Goal: Task Accomplishment & Management: Manage account settings

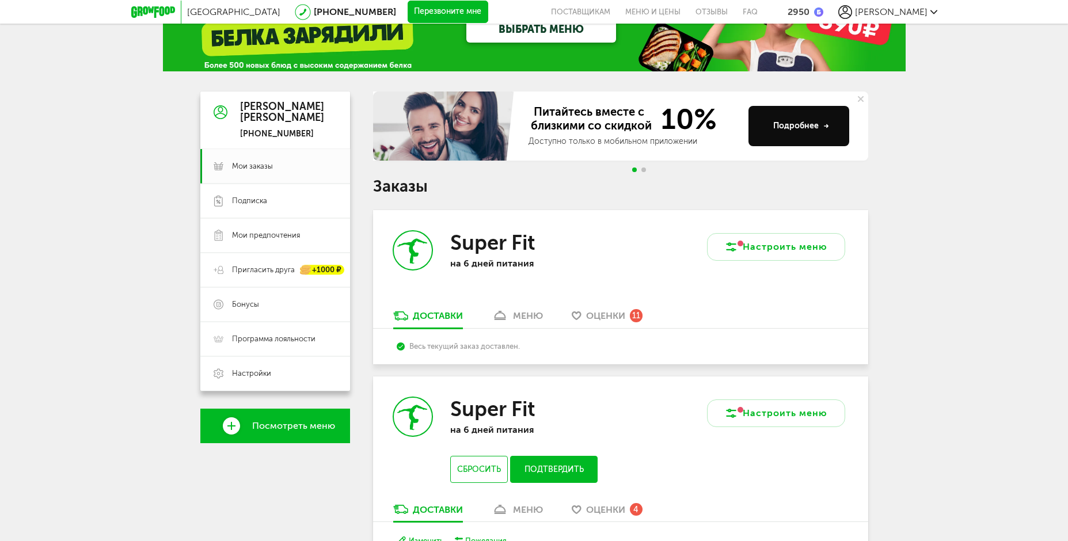
scroll to position [173, 0]
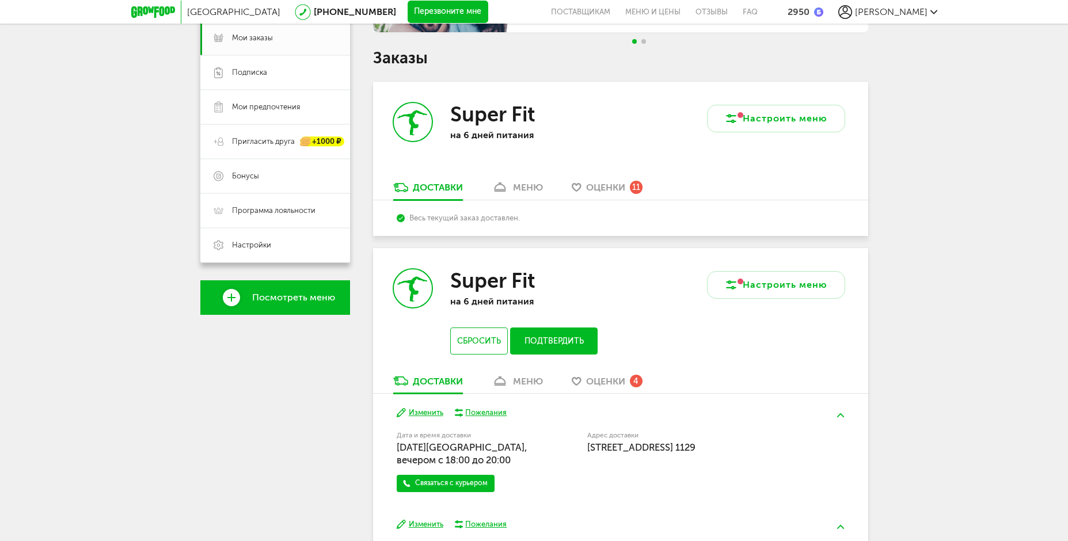
click at [640, 191] on div "11" at bounding box center [636, 187] width 13 height 13
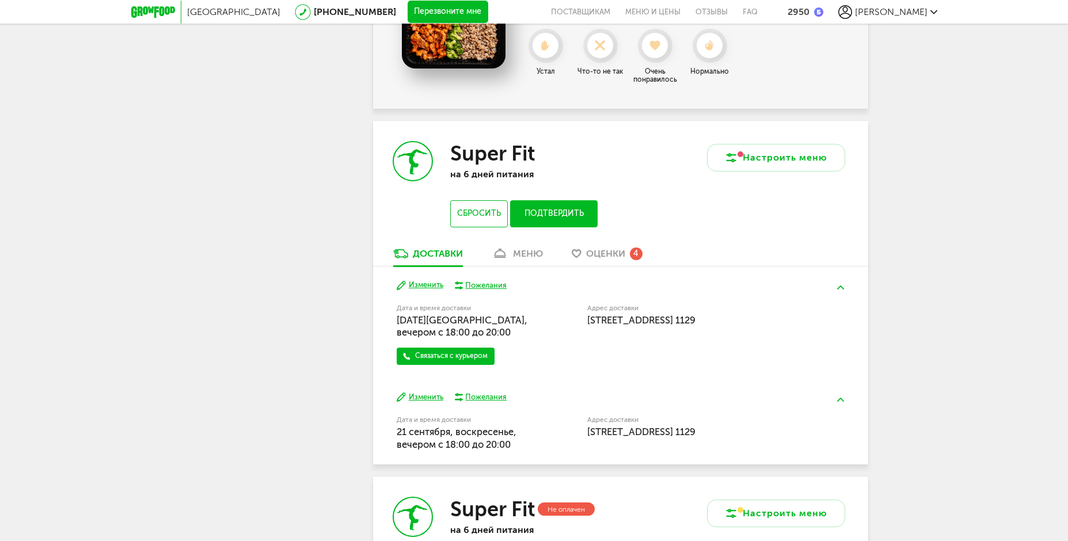
scroll to position [1641, 0]
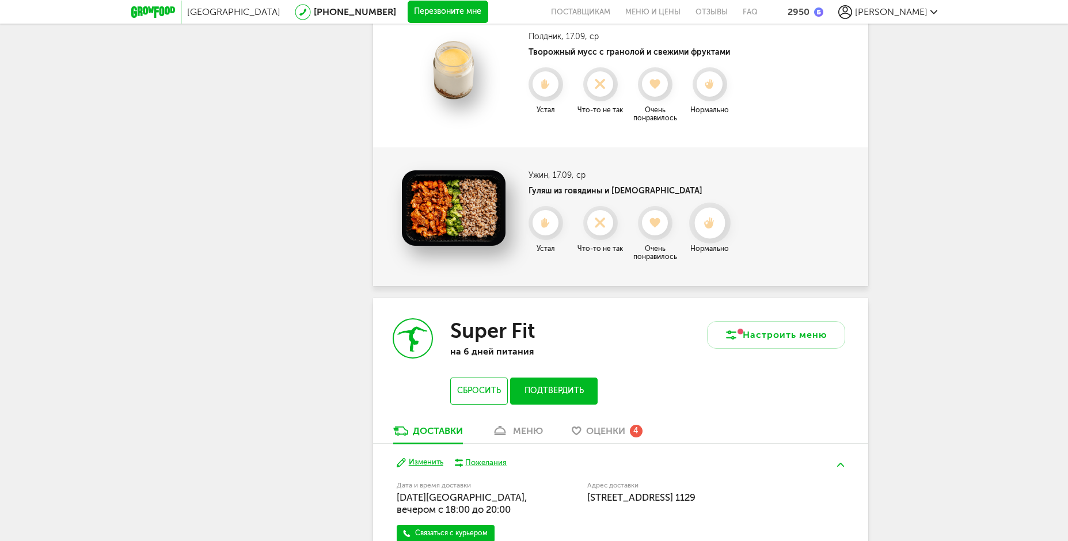
click at [715, 226] on icon at bounding box center [710, 223] width 31 height 13
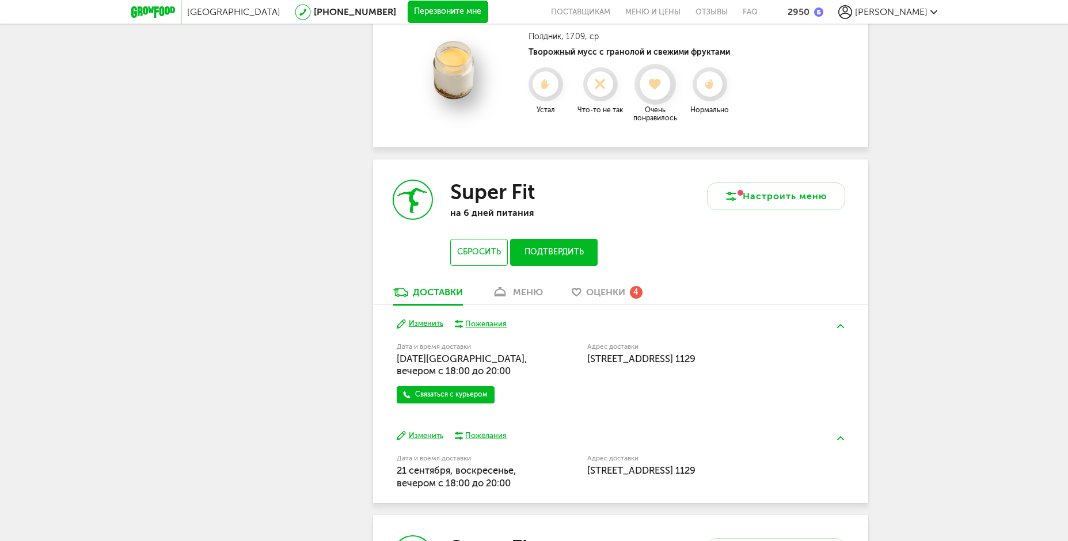
click at [653, 85] on use at bounding box center [655, 84] width 13 height 12
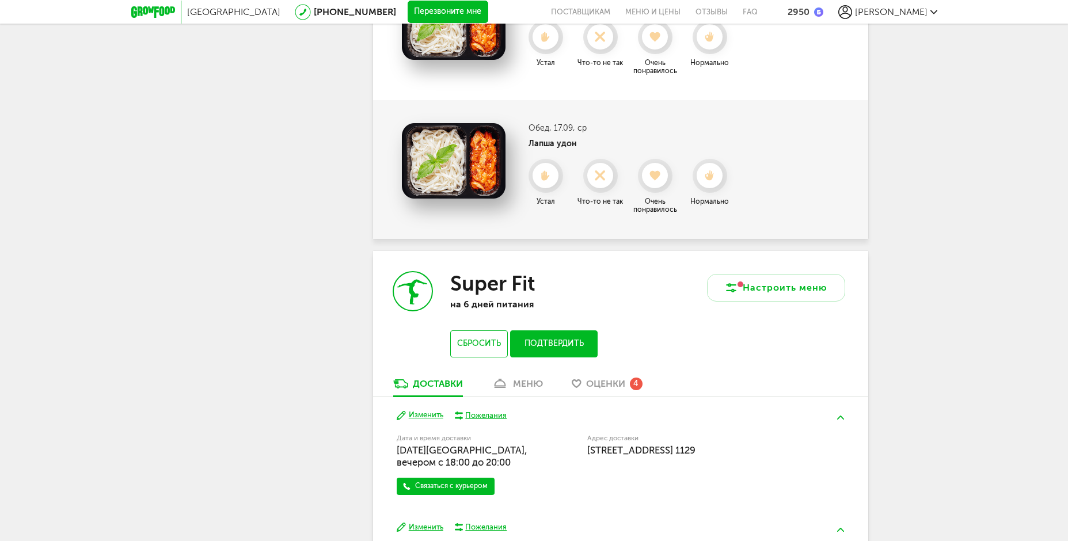
scroll to position [1238, 0]
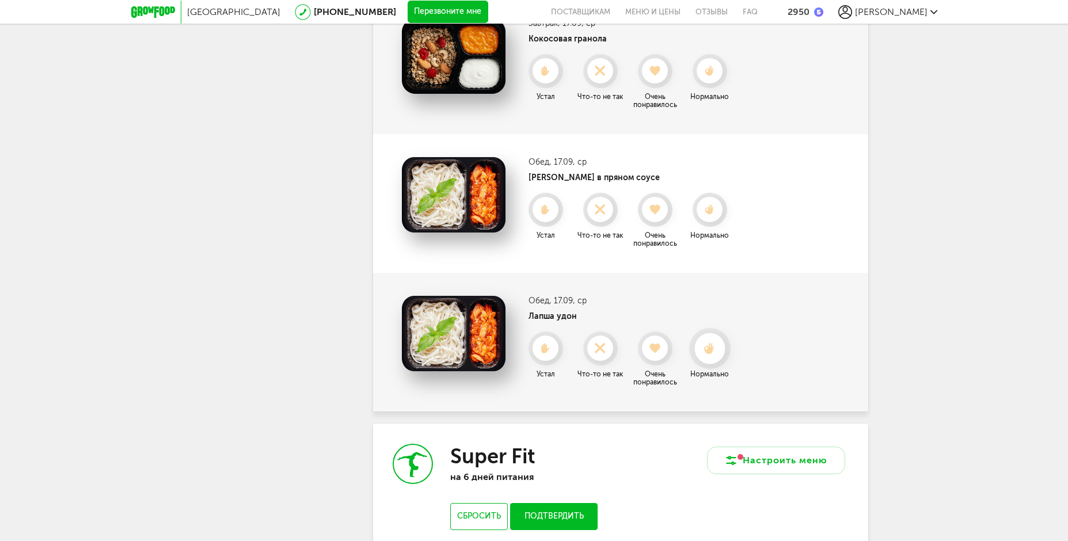
click at [703, 343] on icon at bounding box center [710, 349] width 31 height 13
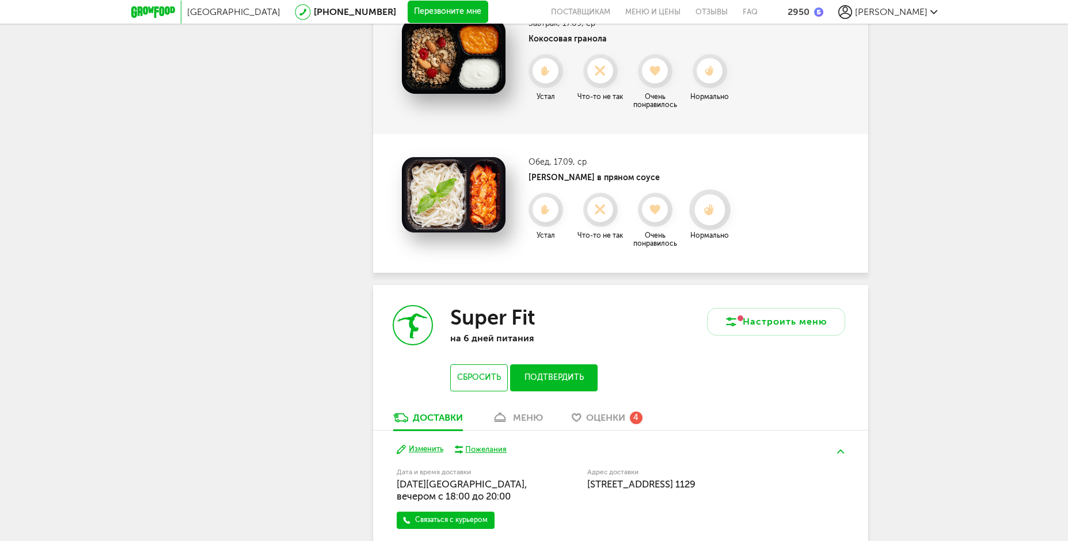
click at [721, 220] on div at bounding box center [710, 210] width 31 height 31
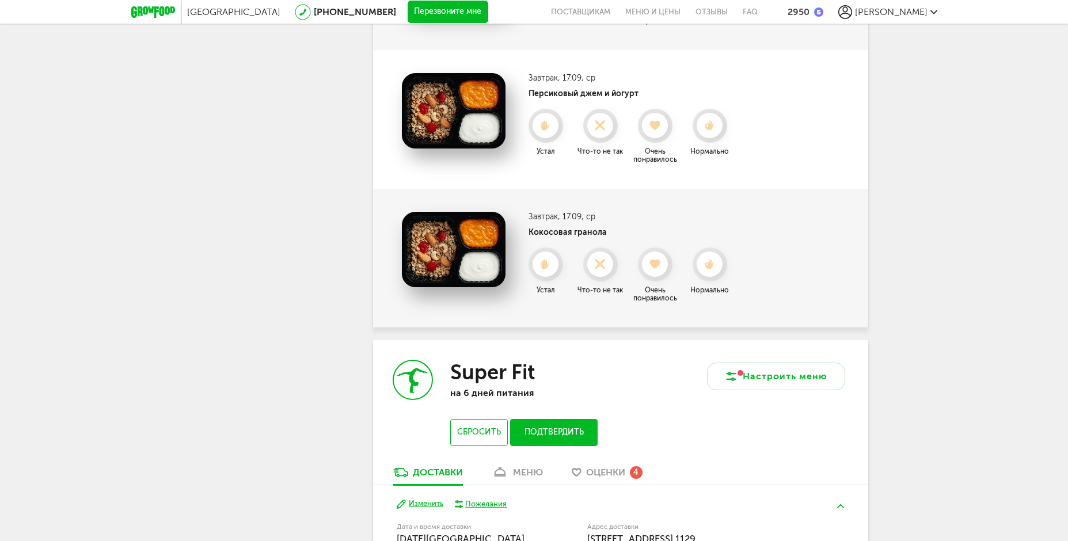
scroll to position [1007, 0]
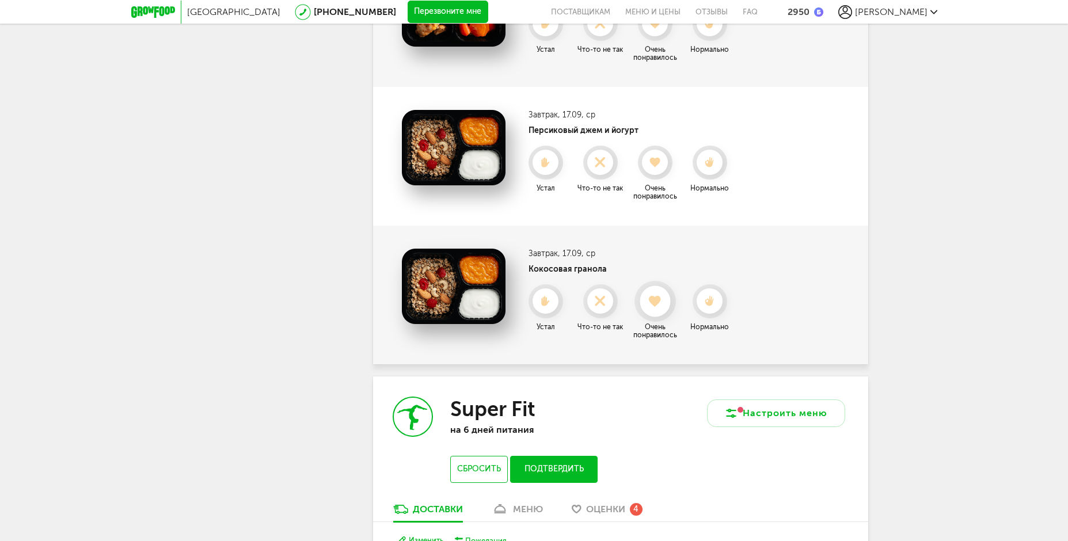
click at [658, 302] on use at bounding box center [655, 301] width 13 height 12
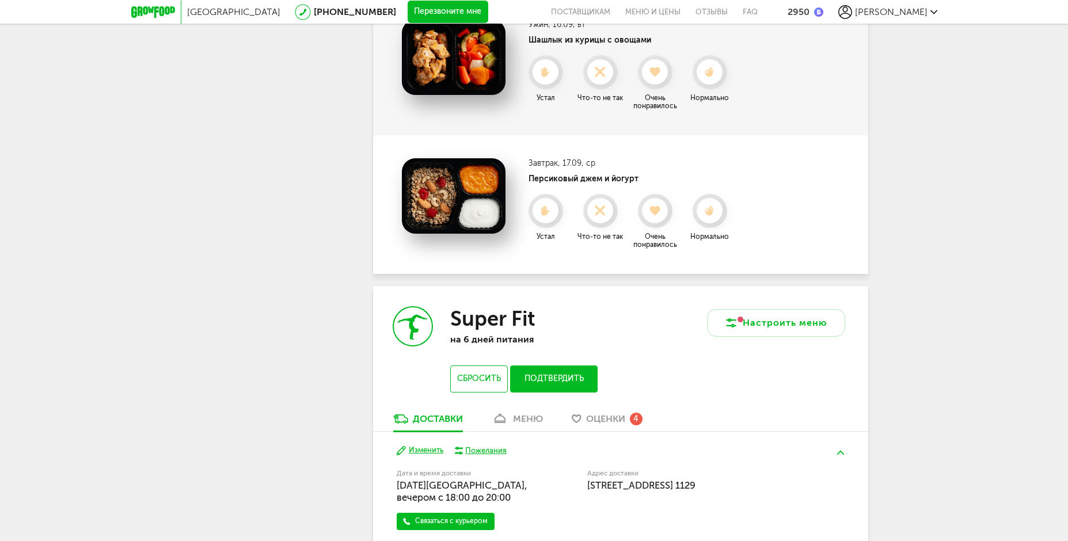
scroll to position [892, 0]
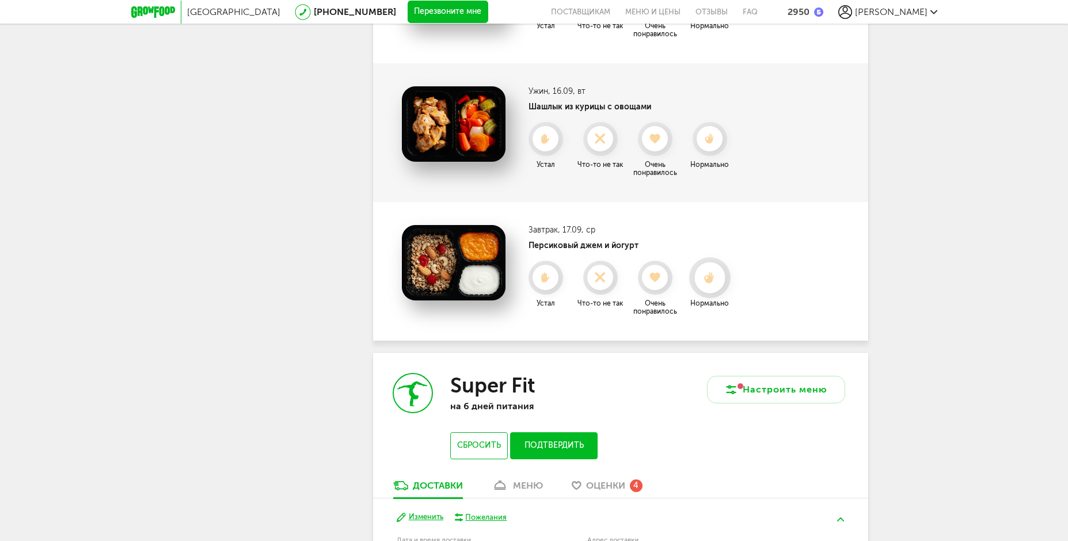
click at [707, 276] on use at bounding box center [709, 278] width 10 height 12
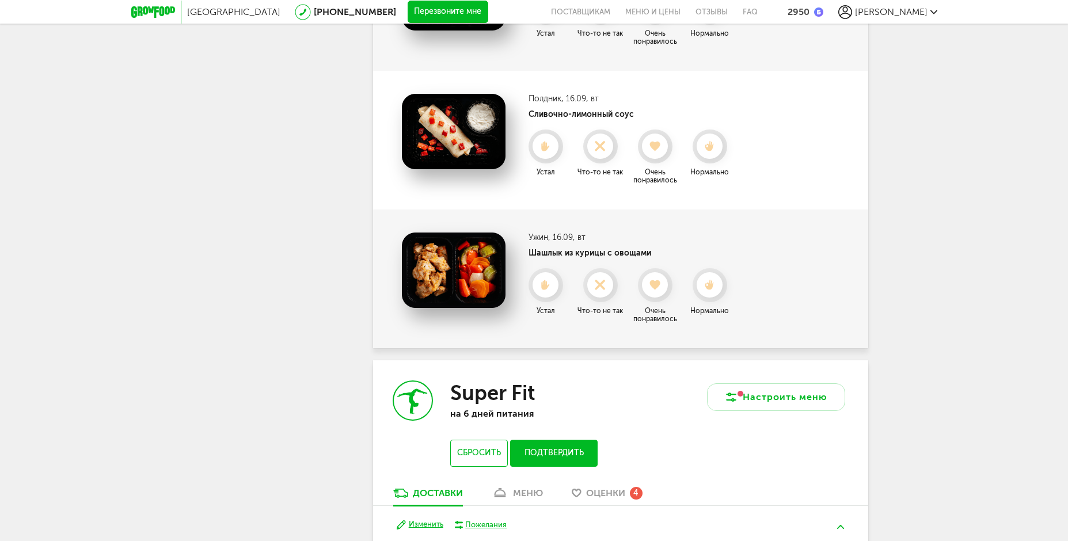
scroll to position [719, 0]
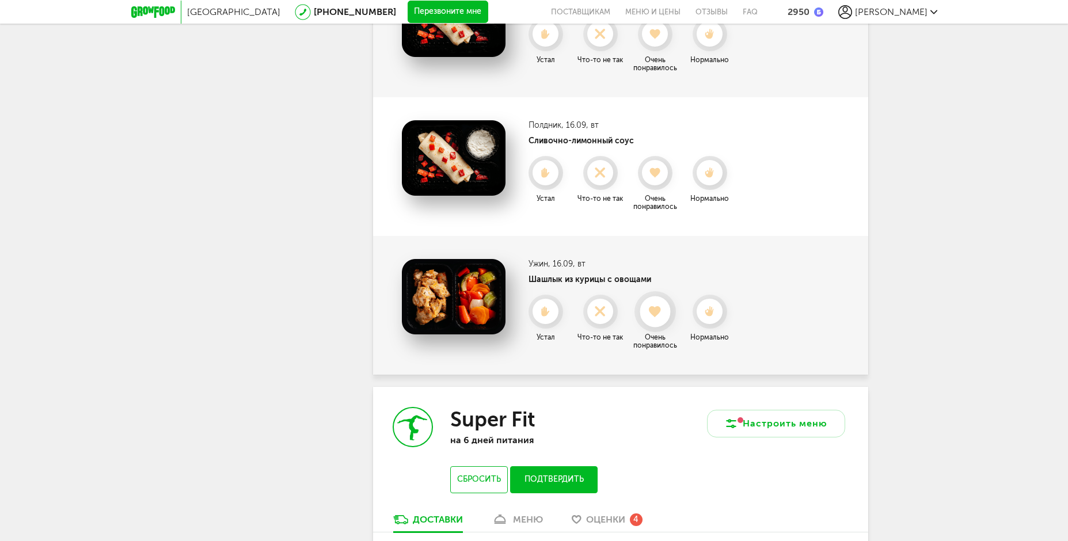
click at [659, 312] on use at bounding box center [655, 312] width 13 height 12
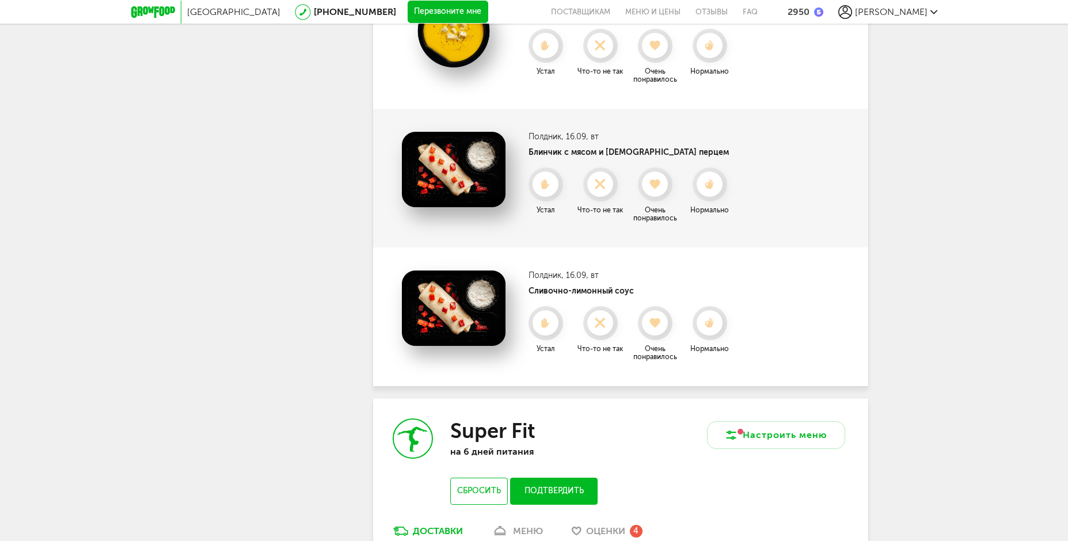
scroll to position [547, 0]
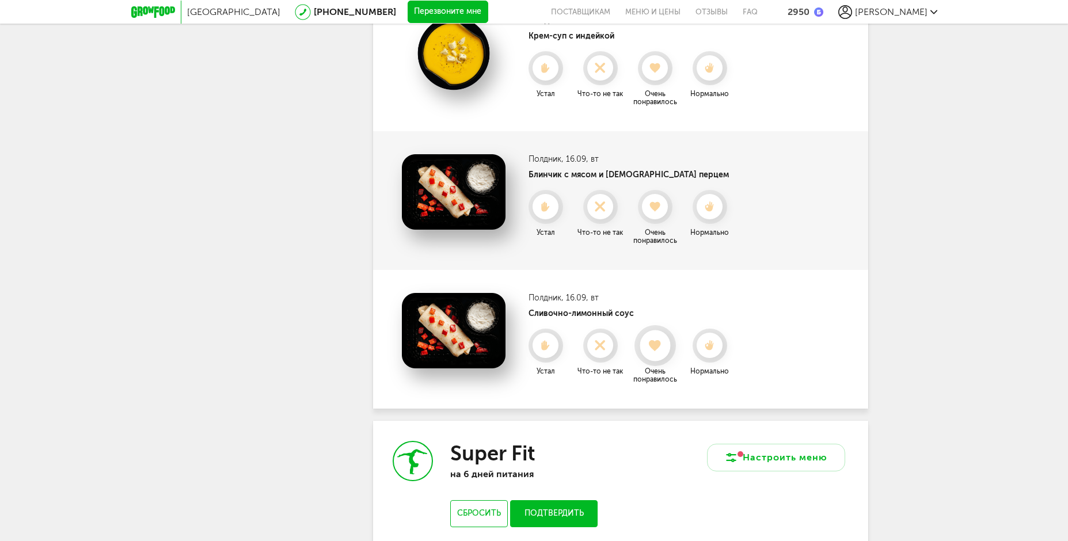
click at [656, 344] on use at bounding box center [655, 346] width 13 height 12
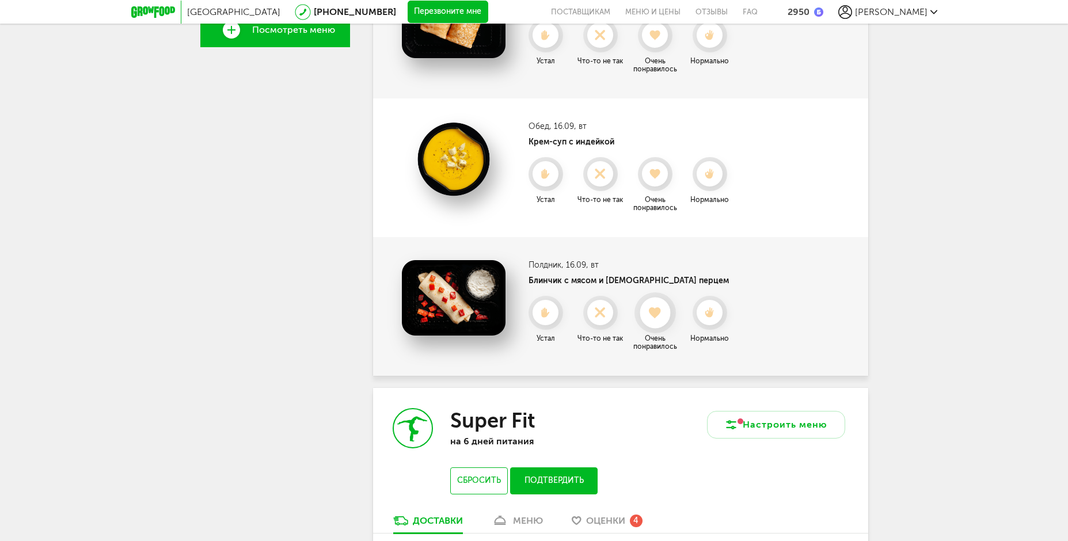
scroll to position [431, 0]
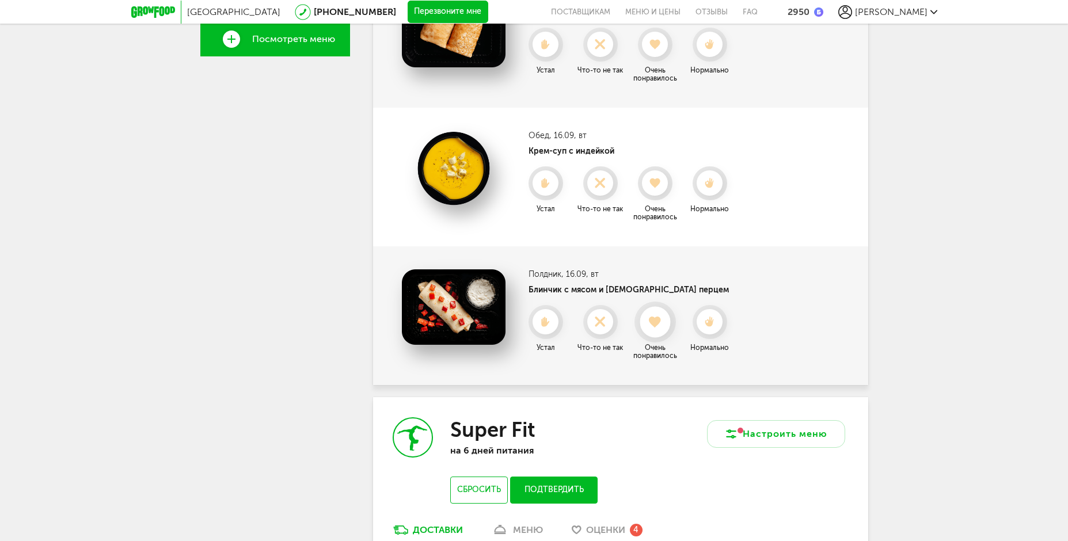
click at [663, 318] on icon at bounding box center [655, 322] width 31 height 13
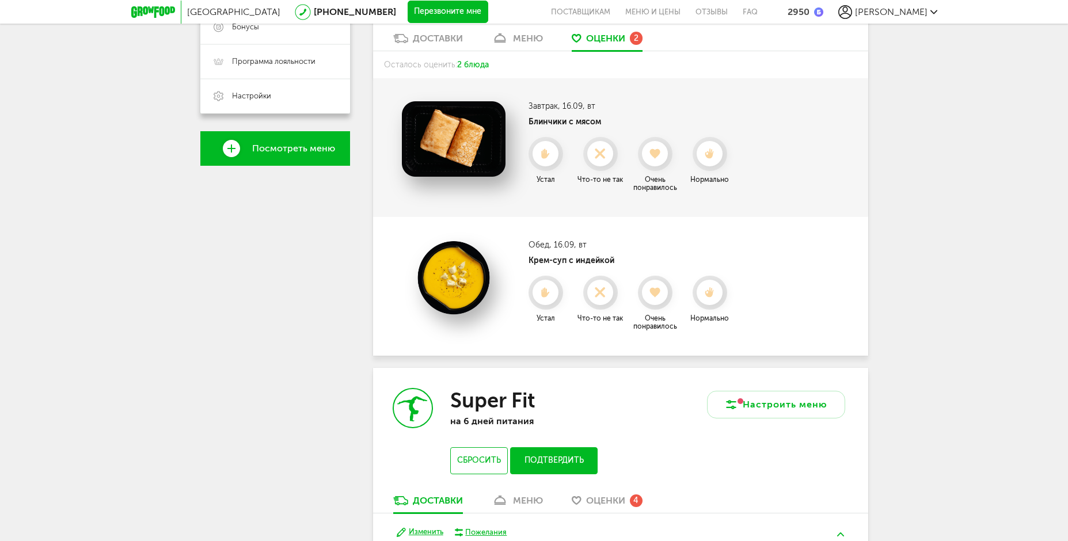
scroll to position [316, 0]
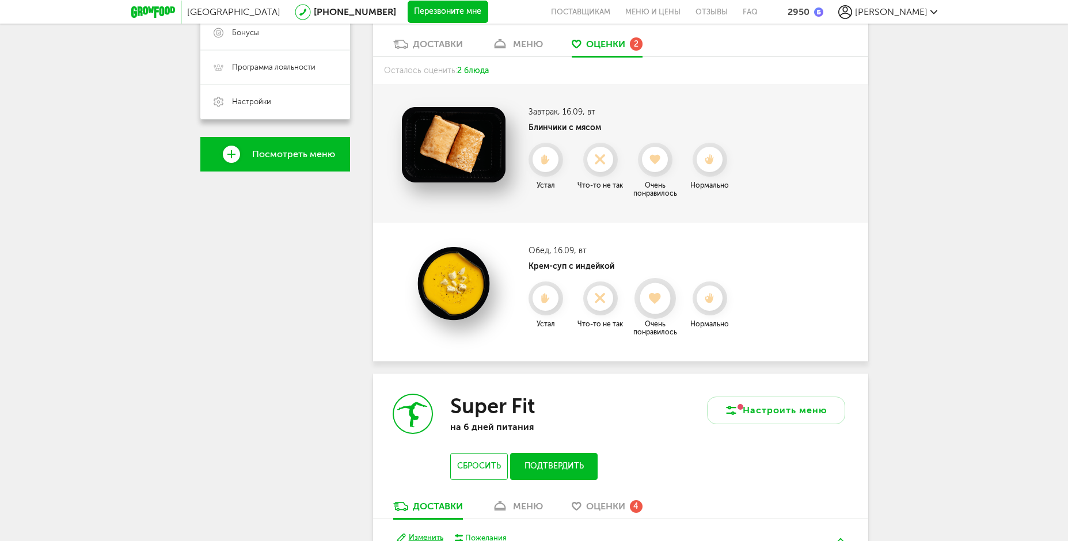
click at [663, 310] on div at bounding box center [655, 298] width 31 height 31
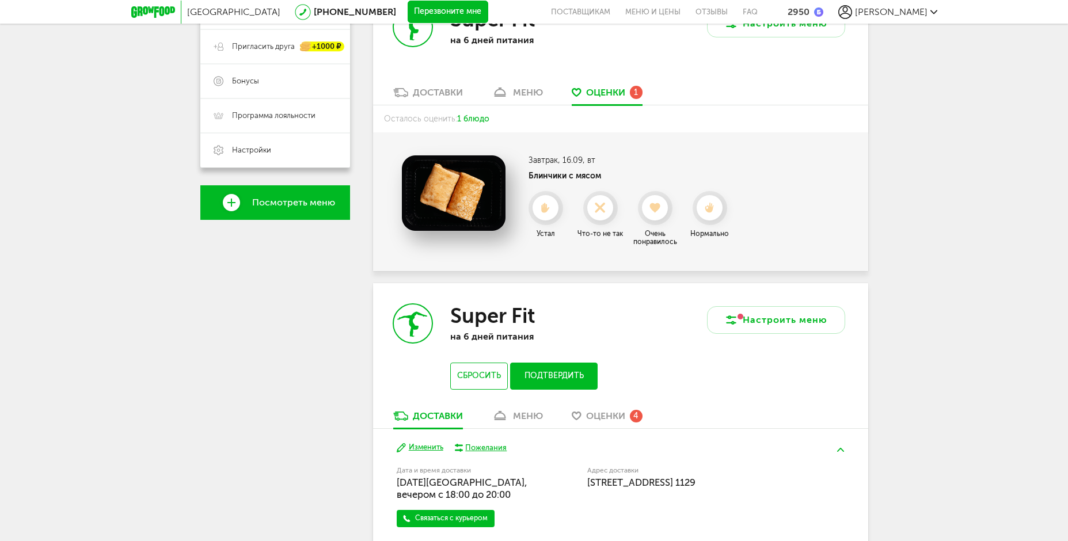
scroll to position [201, 0]
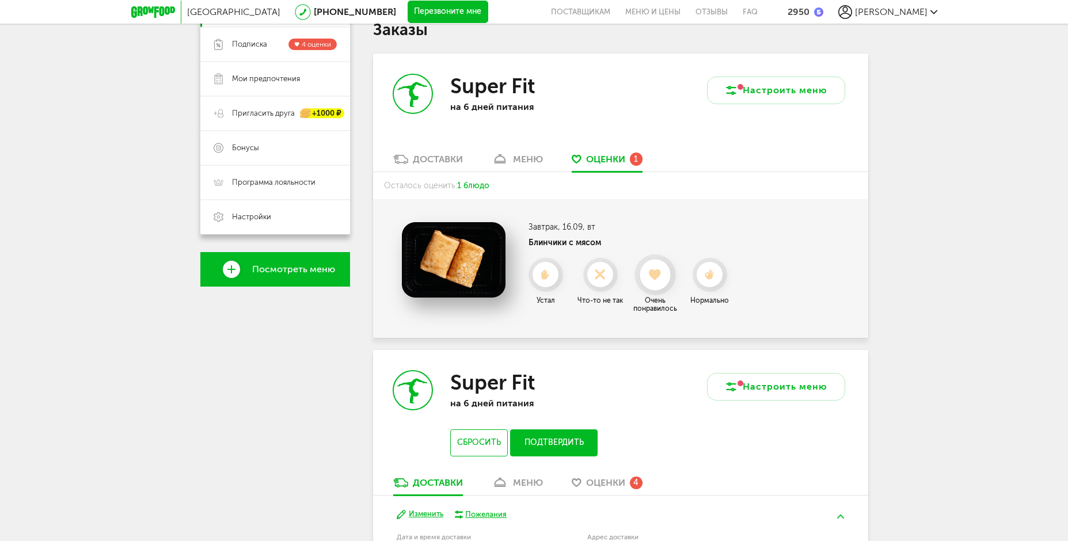
click at [658, 281] on icon at bounding box center [655, 275] width 31 height 13
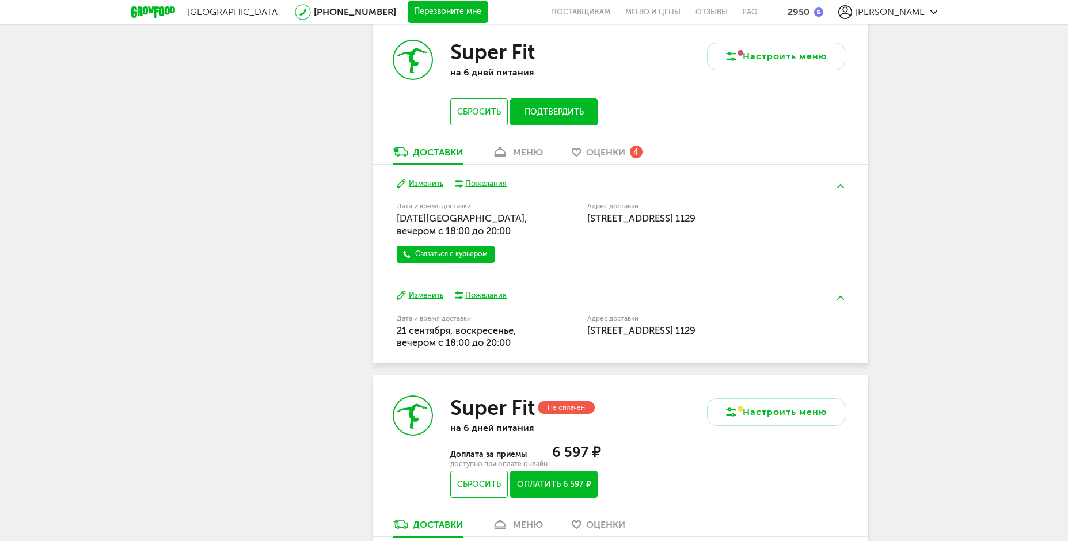
scroll to position [547, 0]
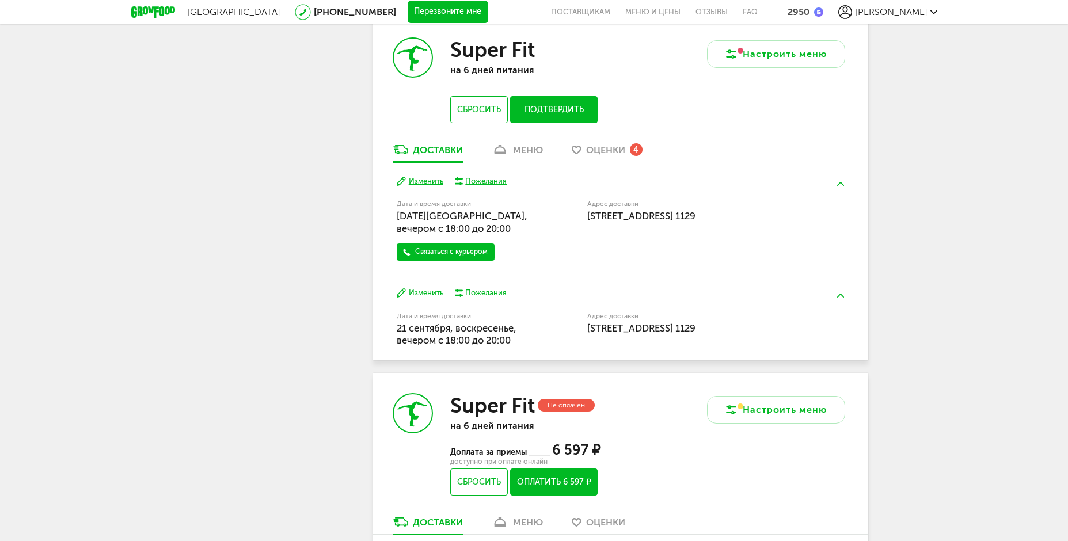
click at [623, 154] on span "Оценки" at bounding box center [605, 150] width 39 height 11
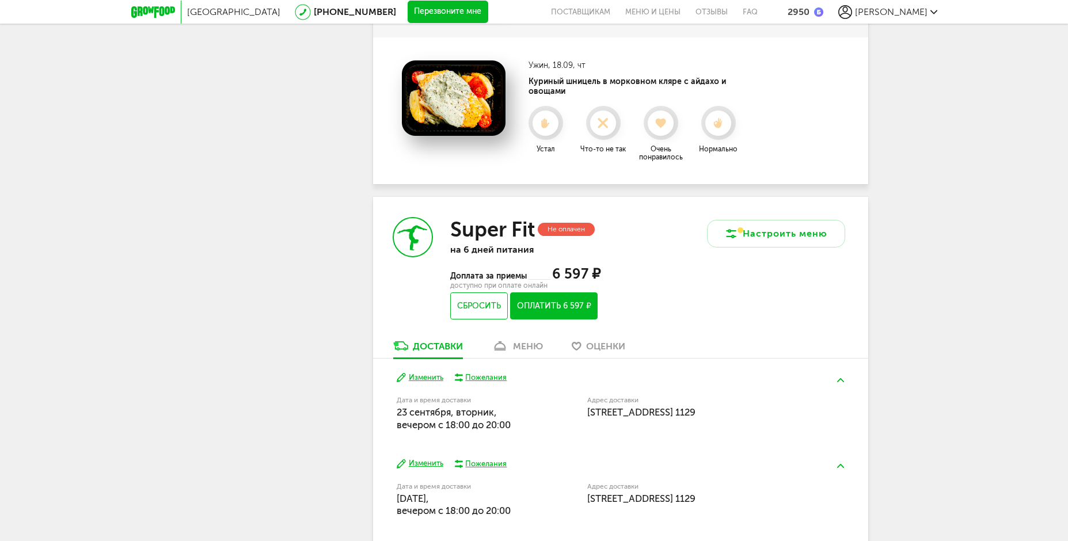
scroll to position [938, 0]
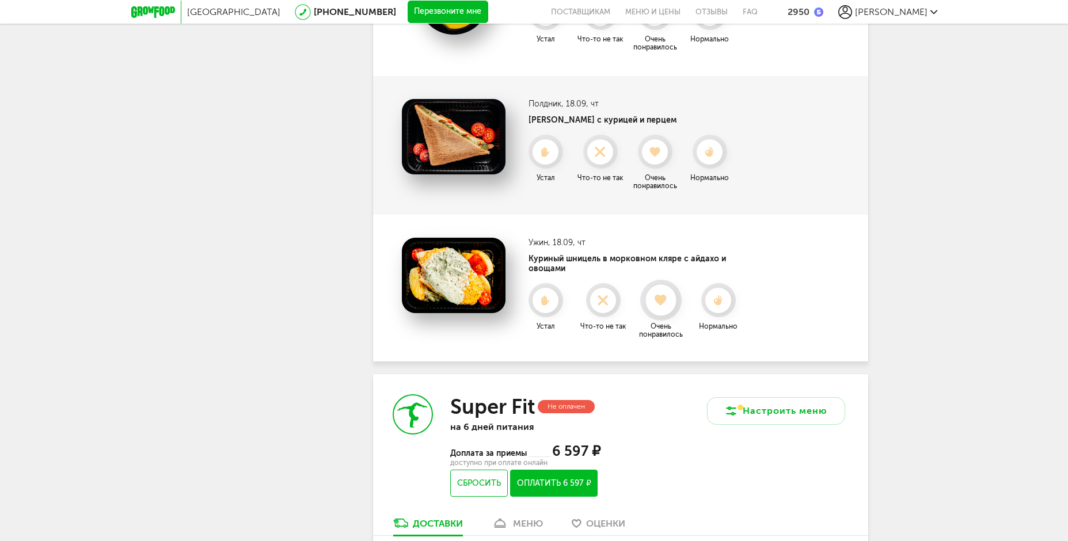
click at [663, 295] on use at bounding box center [661, 301] width 13 height 12
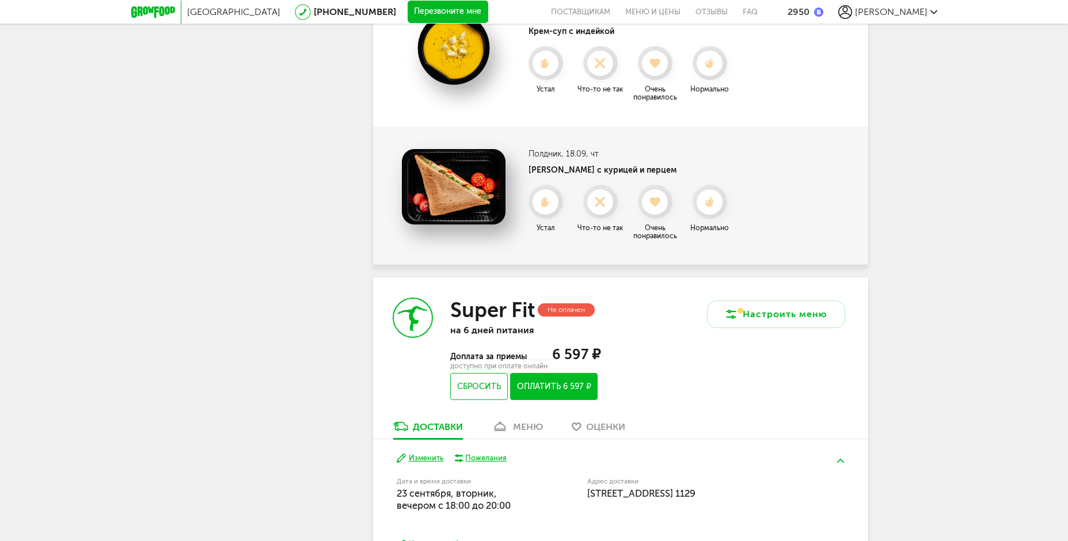
scroll to position [822, 0]
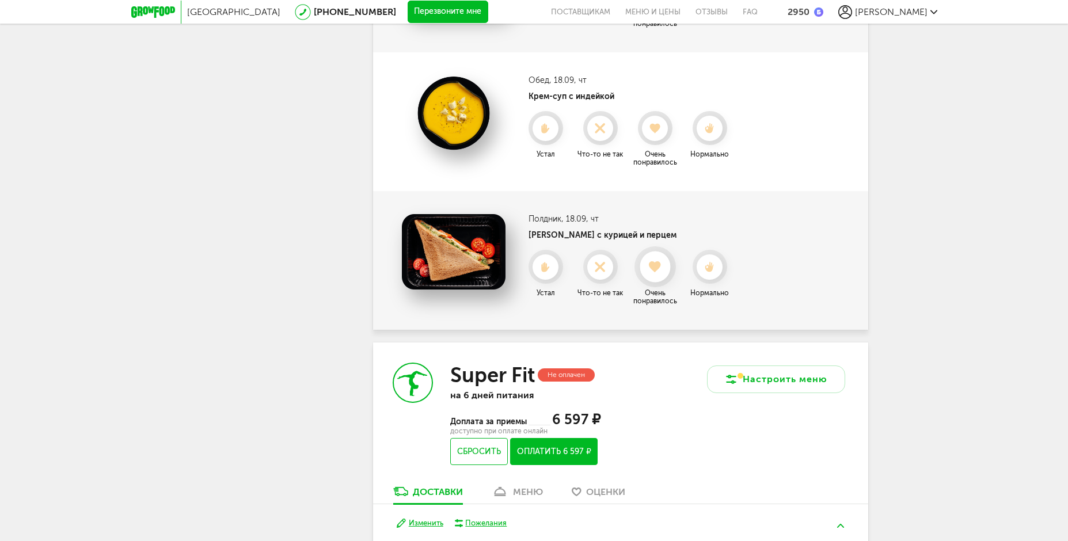
click at [665, 265] on icon at bounding box center [655, 267] width 31 height 13
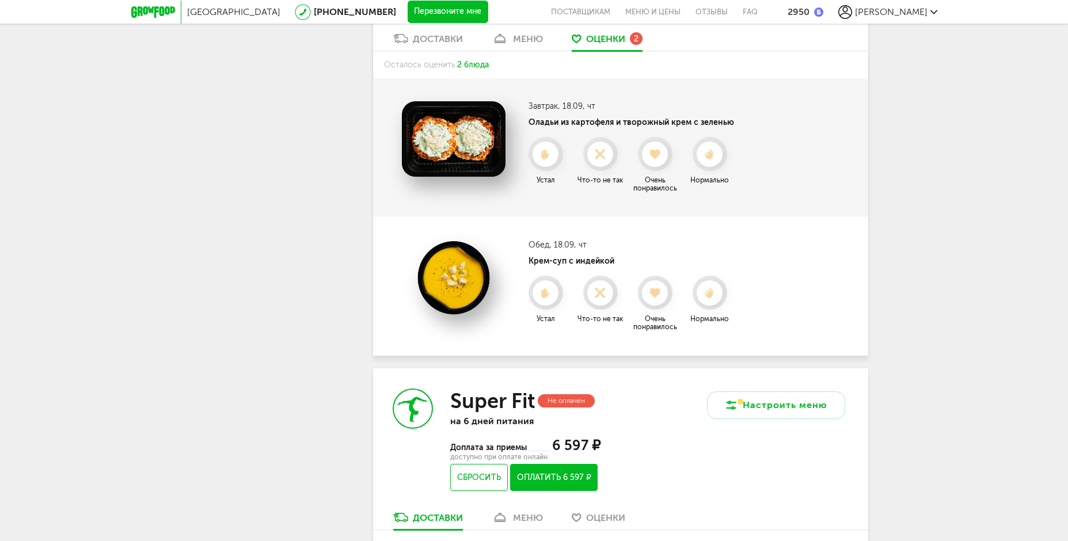
scroll to position [650, 0]
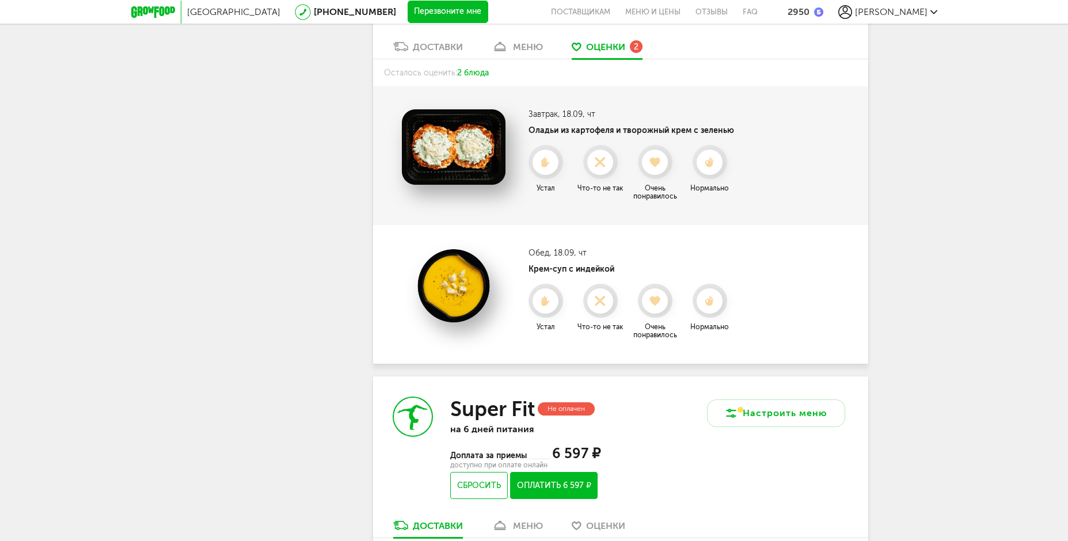
click at [653, 299] on use at bounding box center [655, 301] width 10 height 10
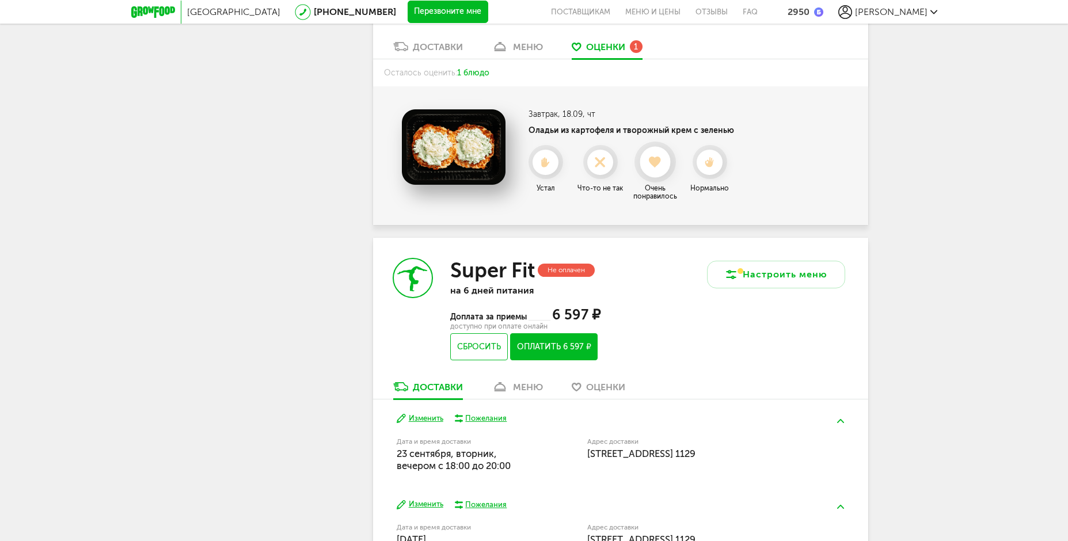
click at [663, 167] on icon at bounding box center [655, 162] width 31 height 13
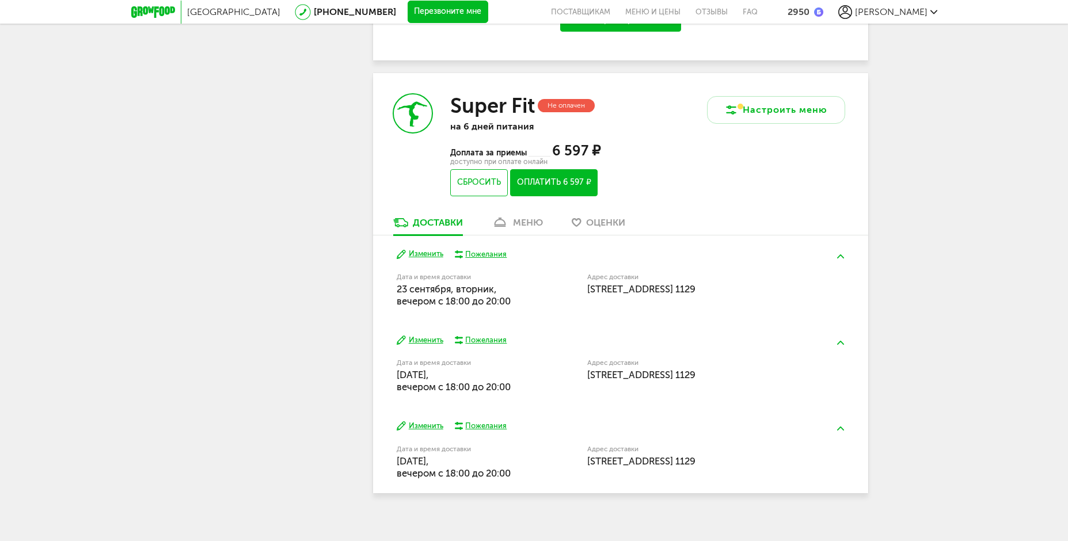
scroll to position [837, 0]
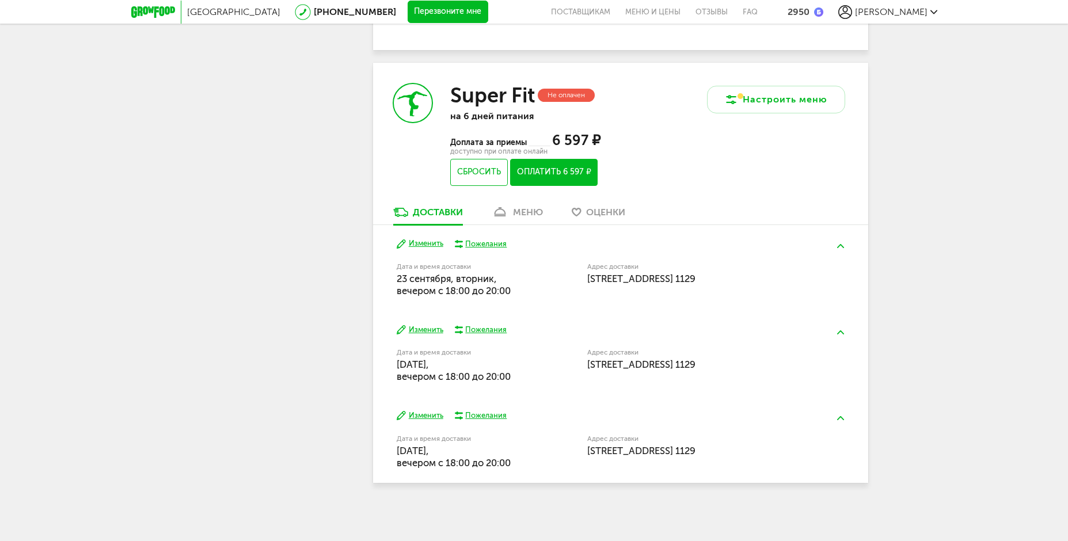
click at [526, 216] on div "меню" at bounding box center [528, 212] width 30 height 11
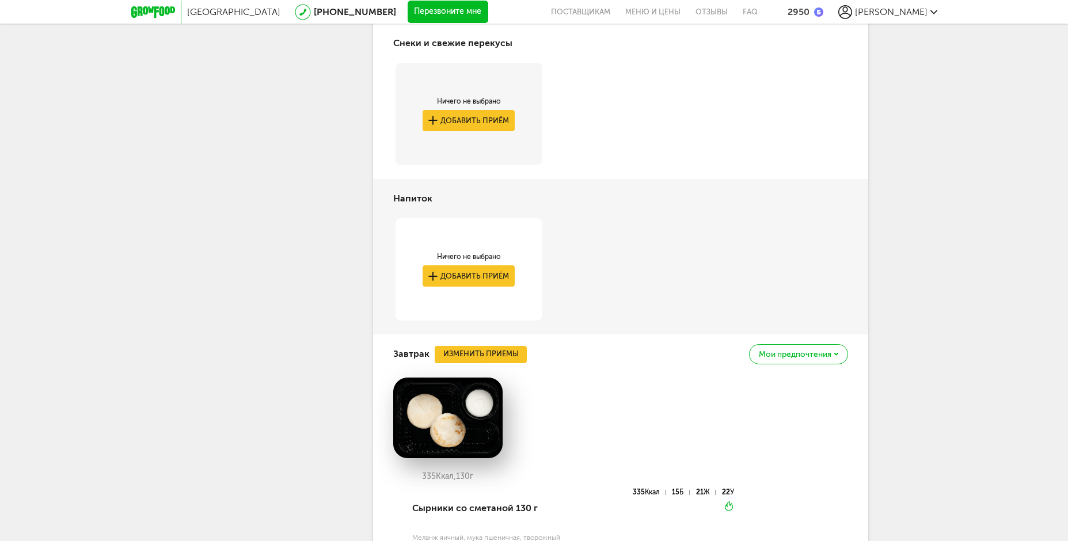
scroll to position [922, 0]
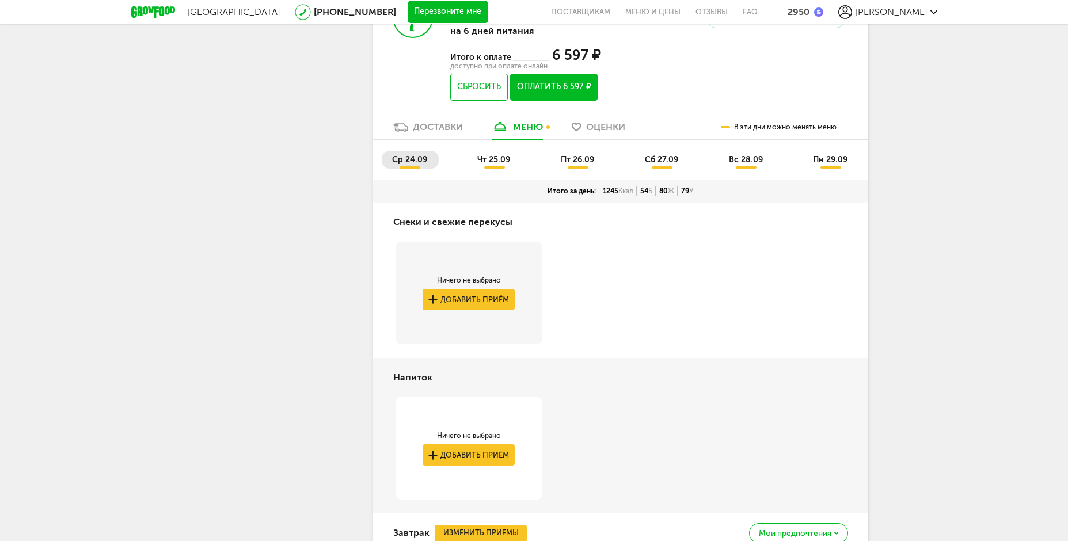
click at [504, 156] on span "чт 25.09" at bounding box center [493, 160] width 33 height 10
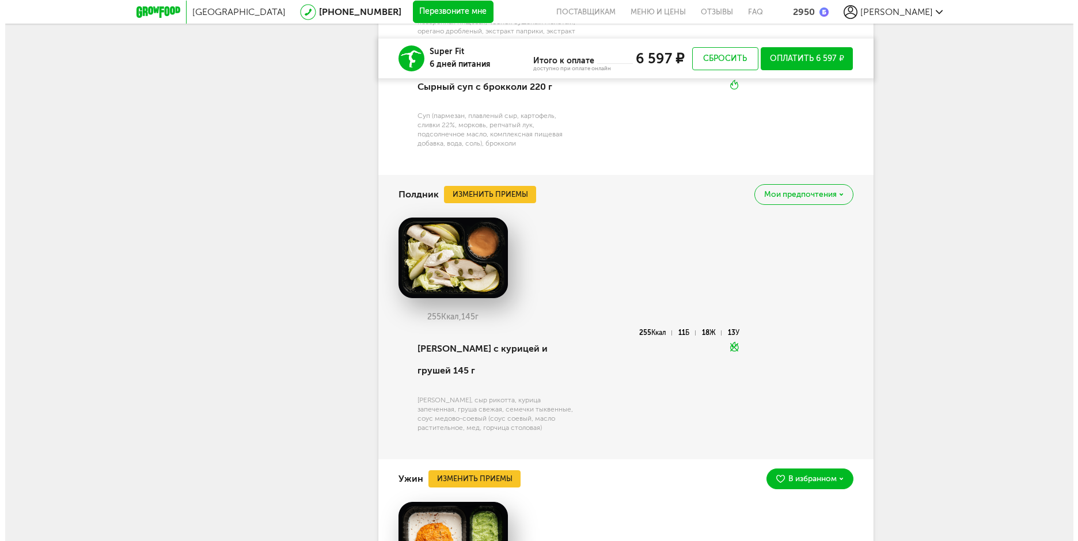
scroll to position [2247, 0]
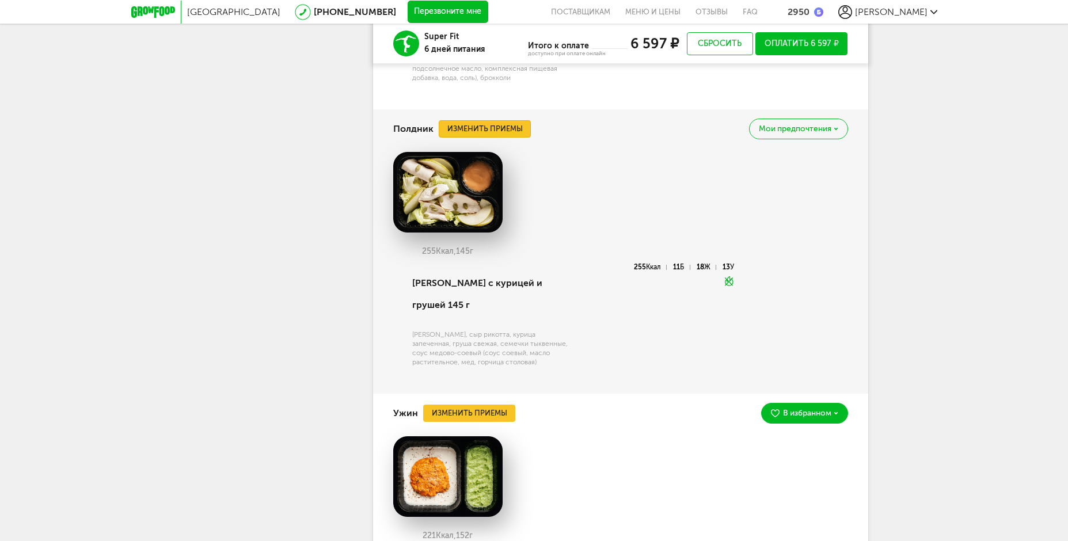
click at [506, 120] on button "Изменить приемы" at bounding box center [485, 128] width 92 height 17
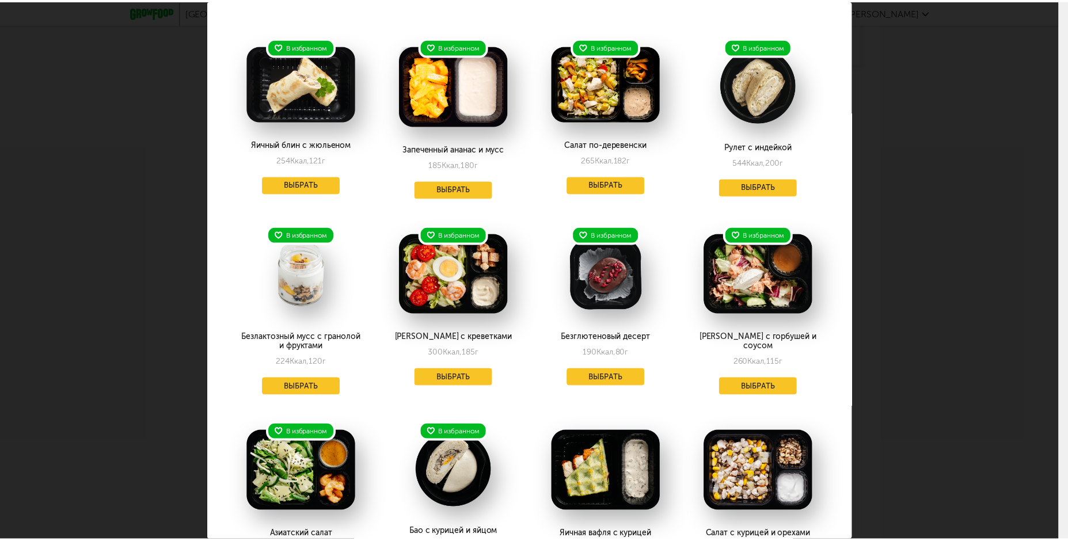
scroll to position [0, 0]
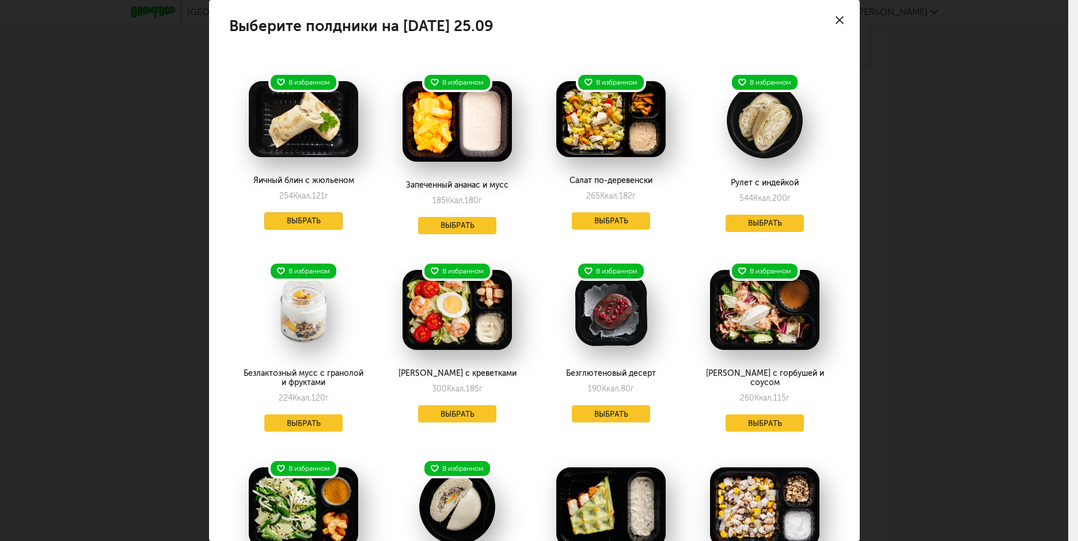
click at [320, 221] on button "Выбрать" at bounding box center [303, 221] width 78 height 17
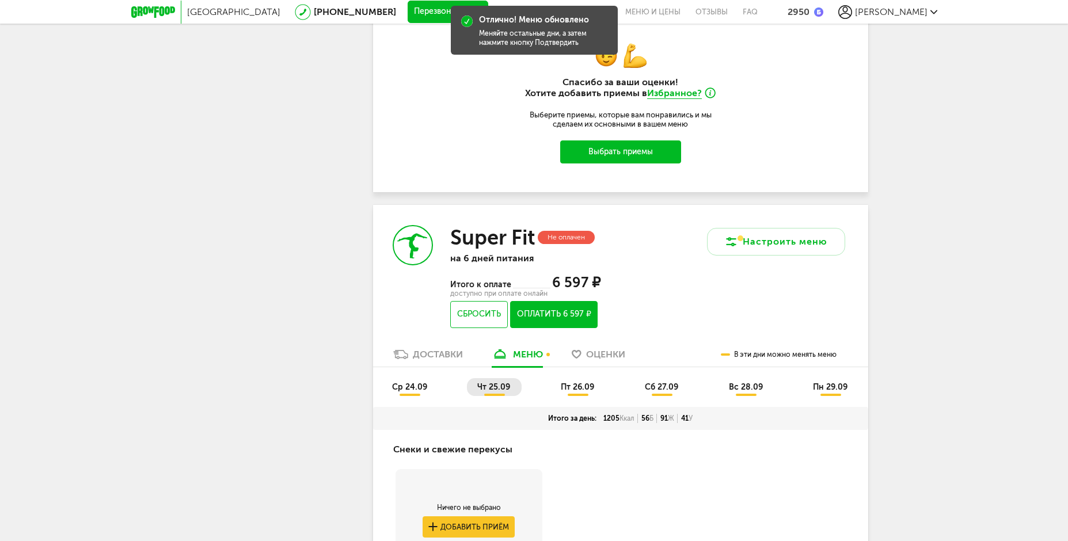
scroll to position [692, 0]
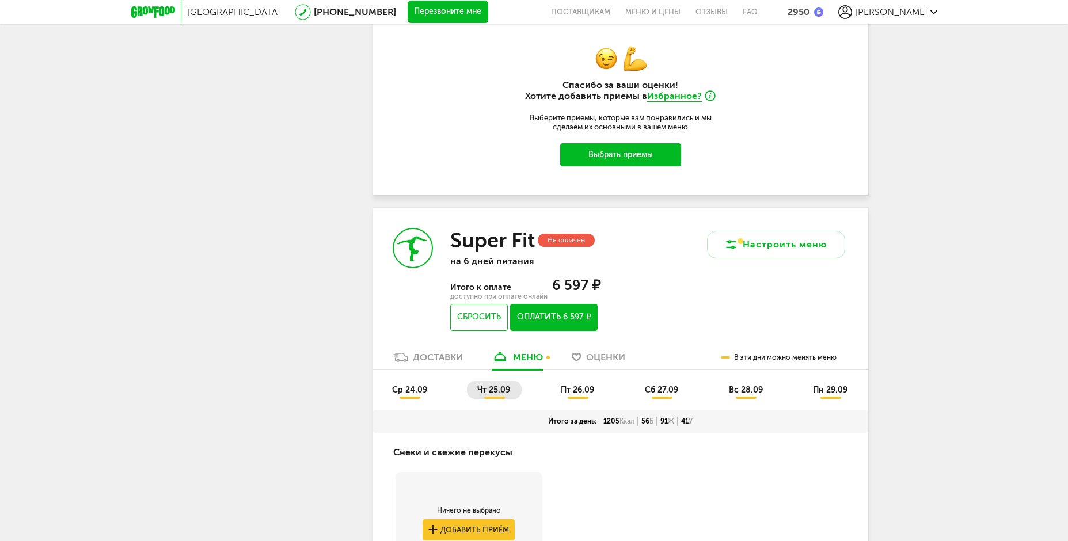
click at [570, 390] on span "пт 26.09" at bounding box center [577, 390] width 33 height 10
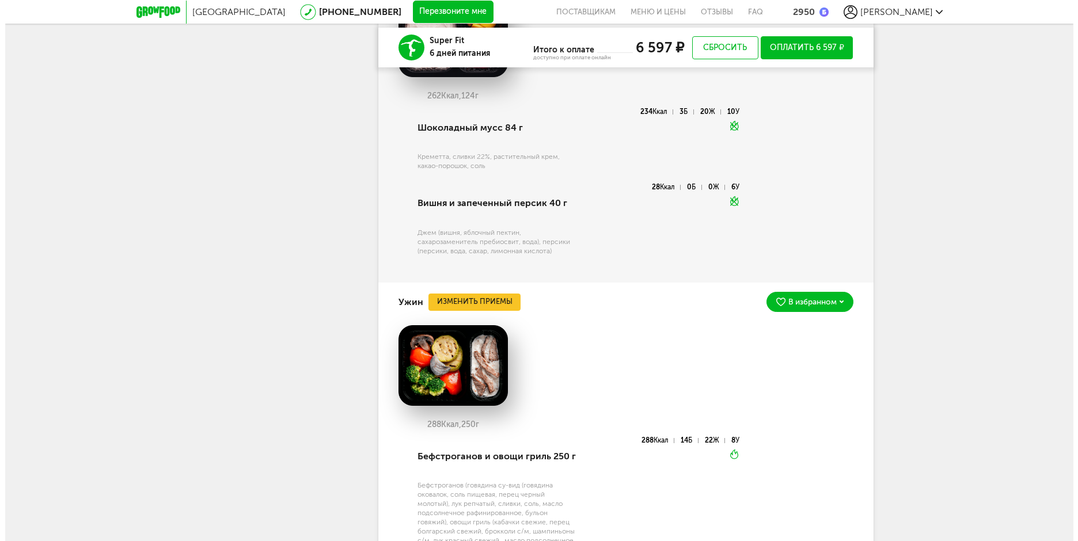
scroll to position [2210, 0]
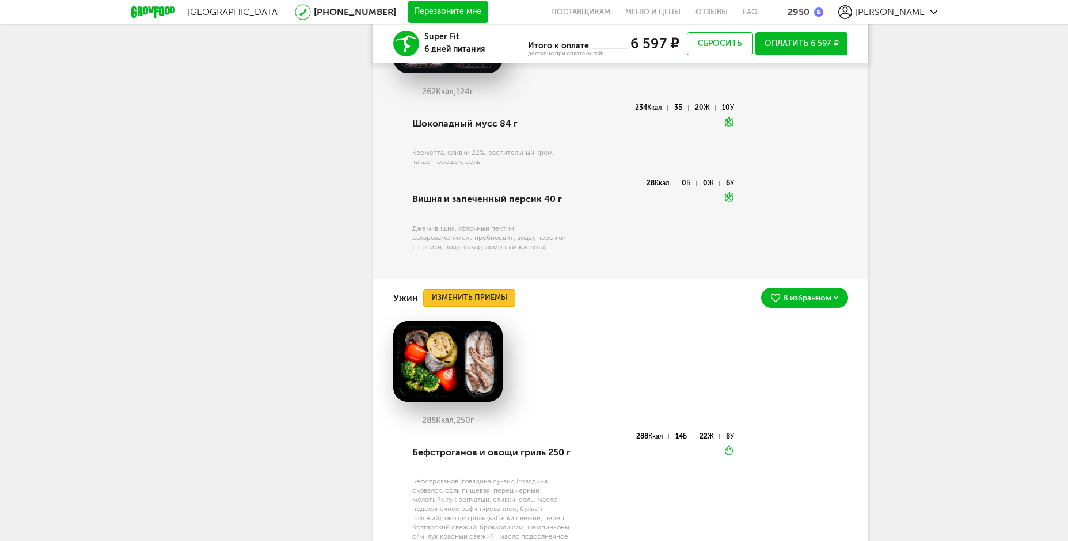
click at [502, 305] on button "Изменить приемы" at bounding box center [469, 298] width 92 height 17
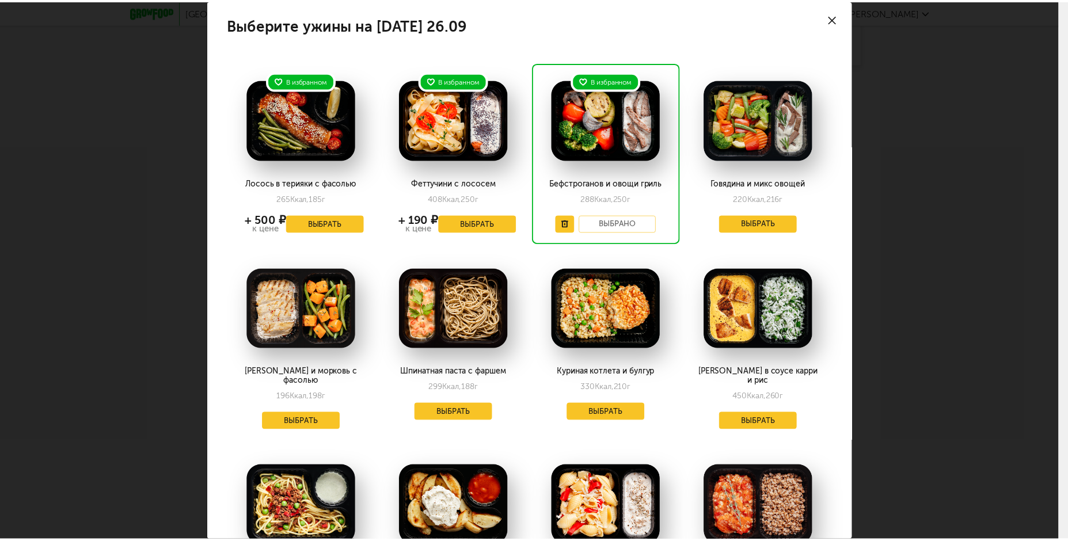
scroll to position [0, 0]
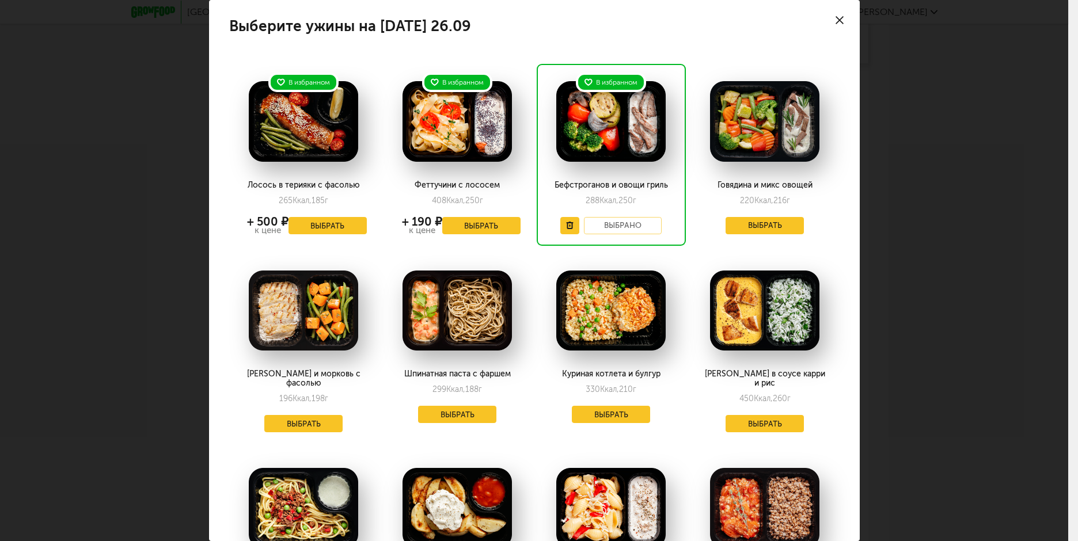
click at [836, 20] on div at bounding box center [840, 20] width 40 height 40
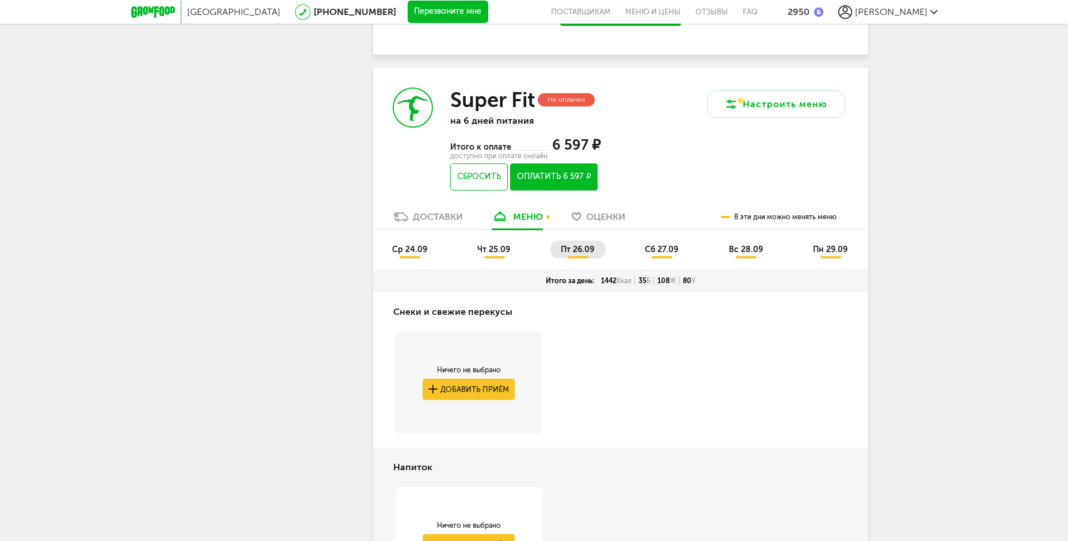
scroll to position [828, 0]
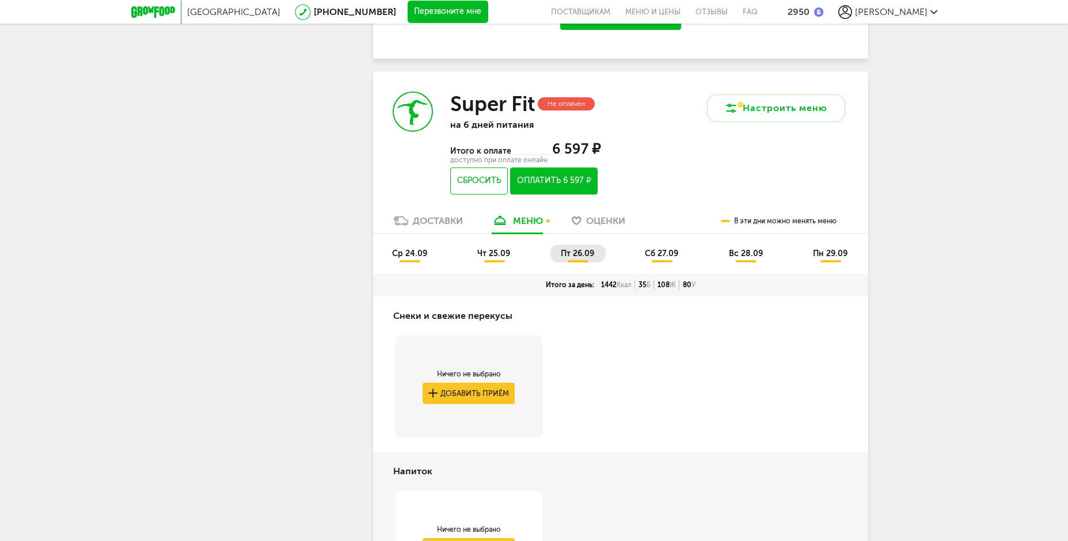
click at [666, 257] on span "сб 27.09" at bounding box center [661, 254] width 33 height 10
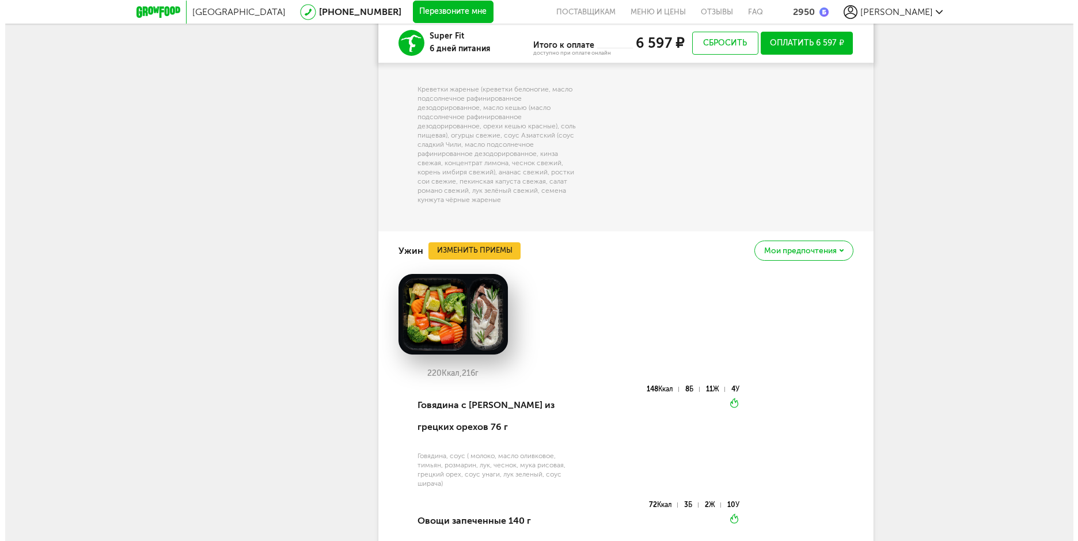
scroll to position [2268, 0]
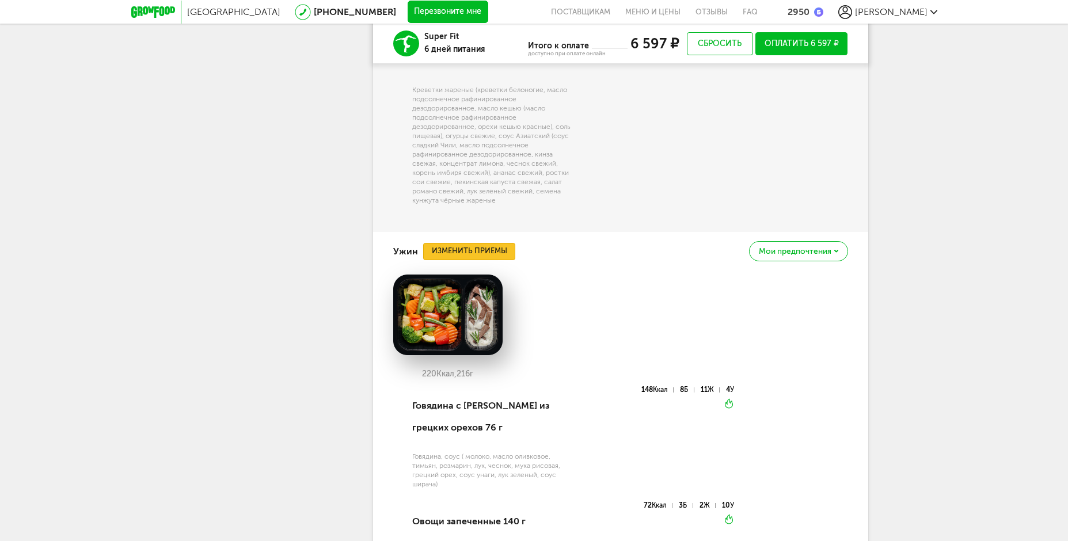
click at [495, 254] on button "Изменить приемы" at bounding box center [469, 251] width 92 height 17
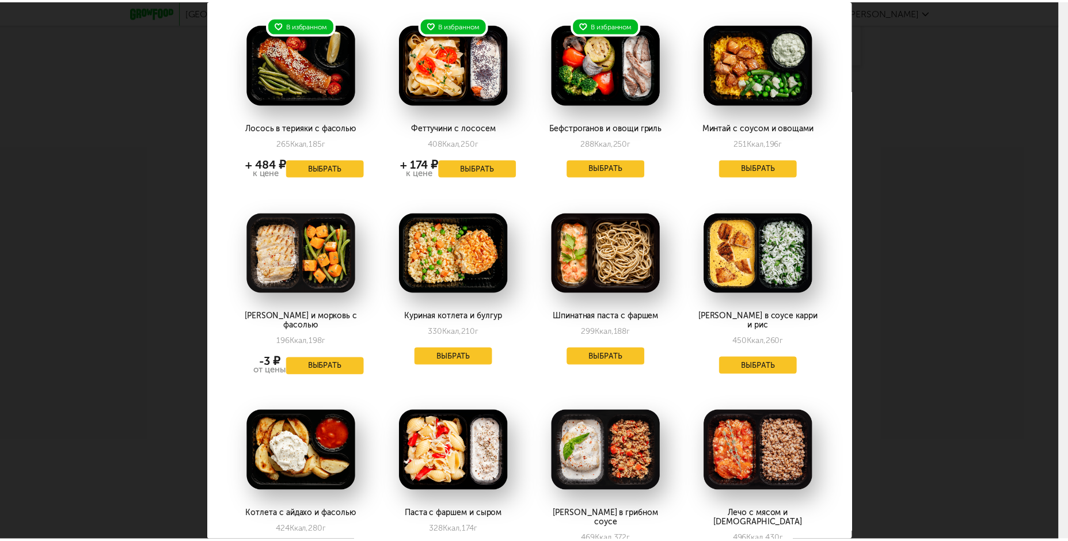
scroll to position [0, 0]
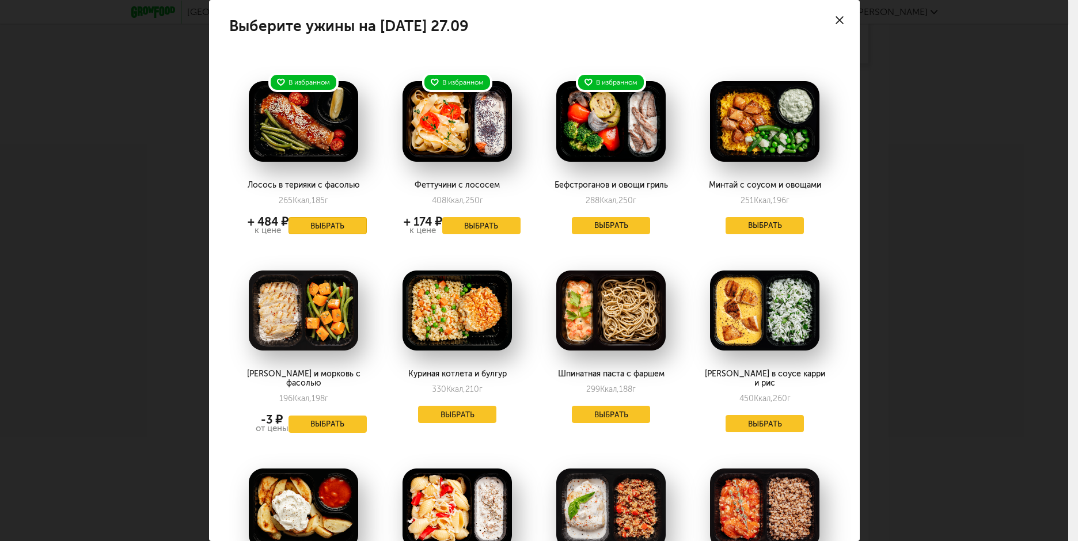
click at [327, 231] on button "Выбрать" at bounding box center [328, 225] width 78 height 17
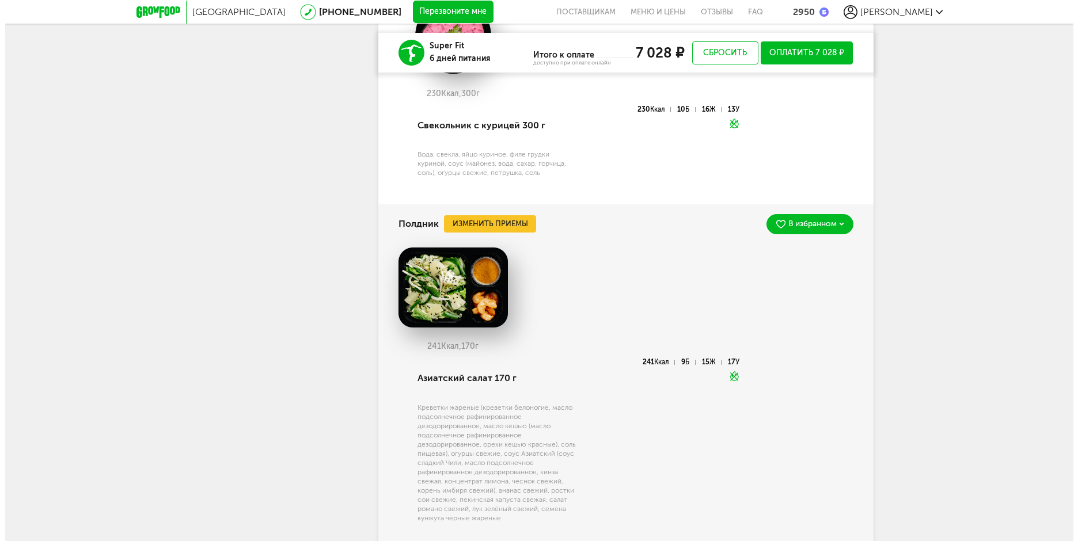
scroll to position [1959, 0]
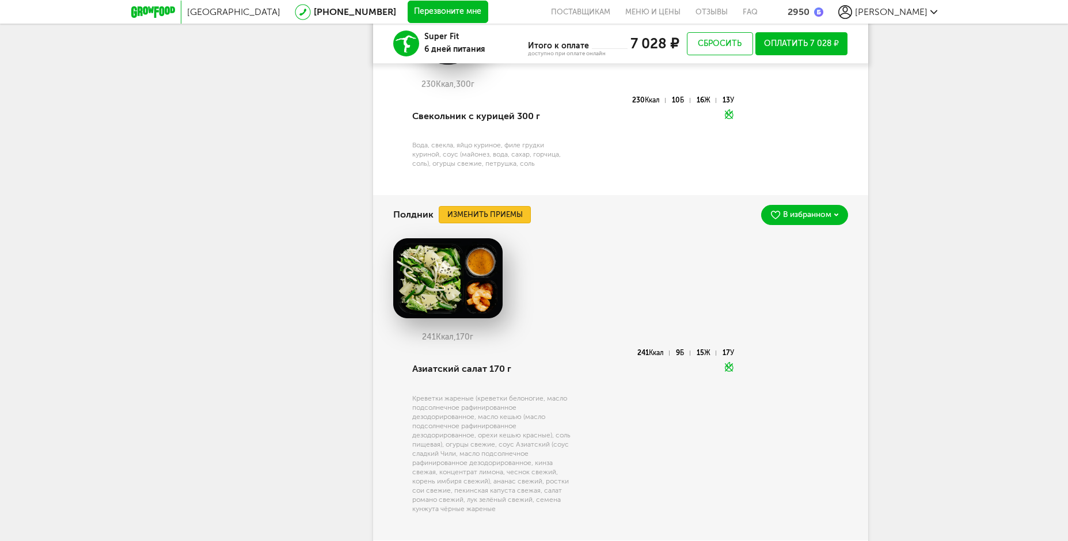
click at [503, 215] on button "Изменить приемы" at bounding box center [485, 214] width 92 height 17
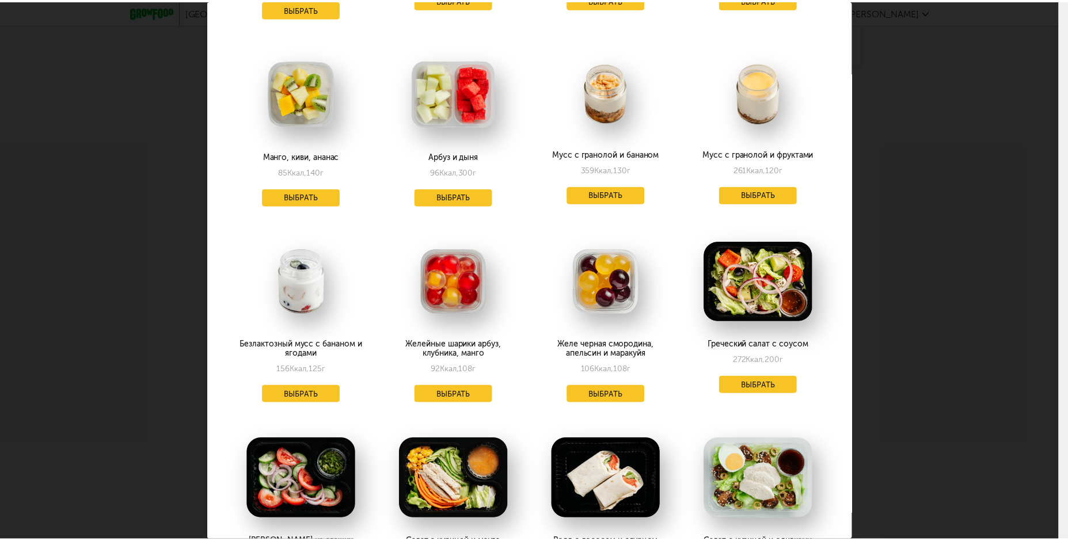
scroll to position [1321, 0]
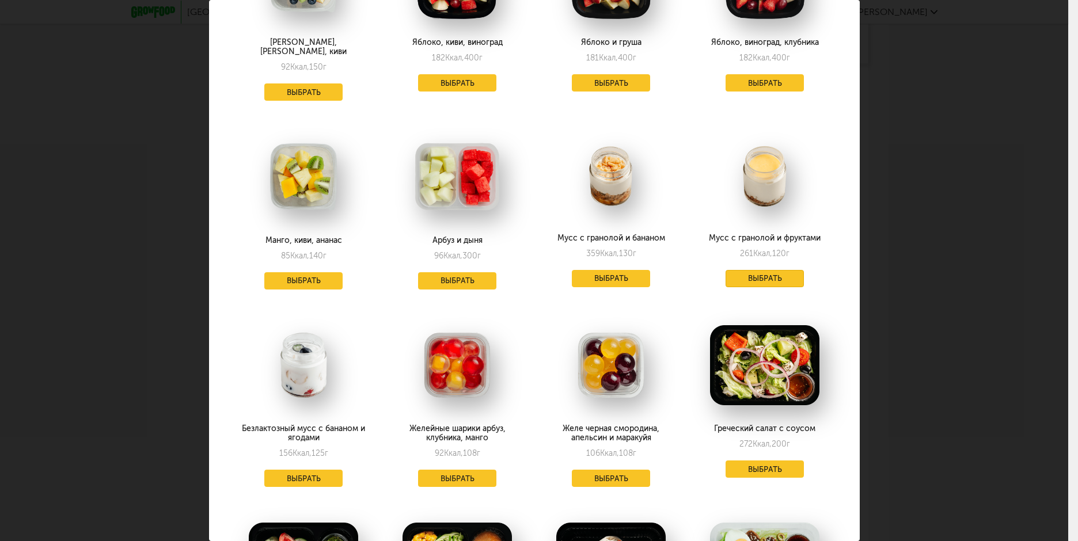
click at [737, 270] on button "Выбрать" at bounding box center [765, 278] width 78 height 17
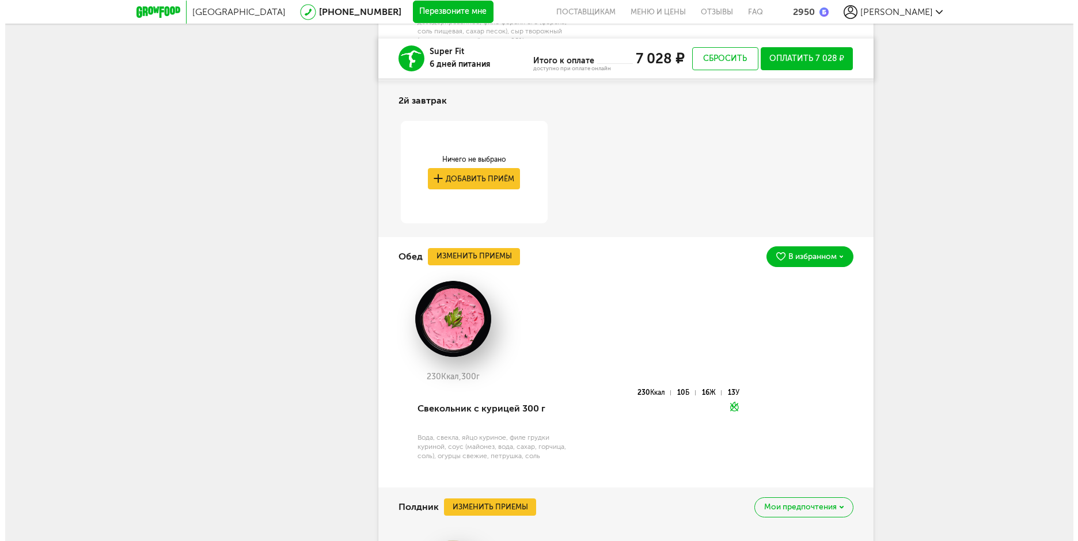
scroll to position [1685, 0]
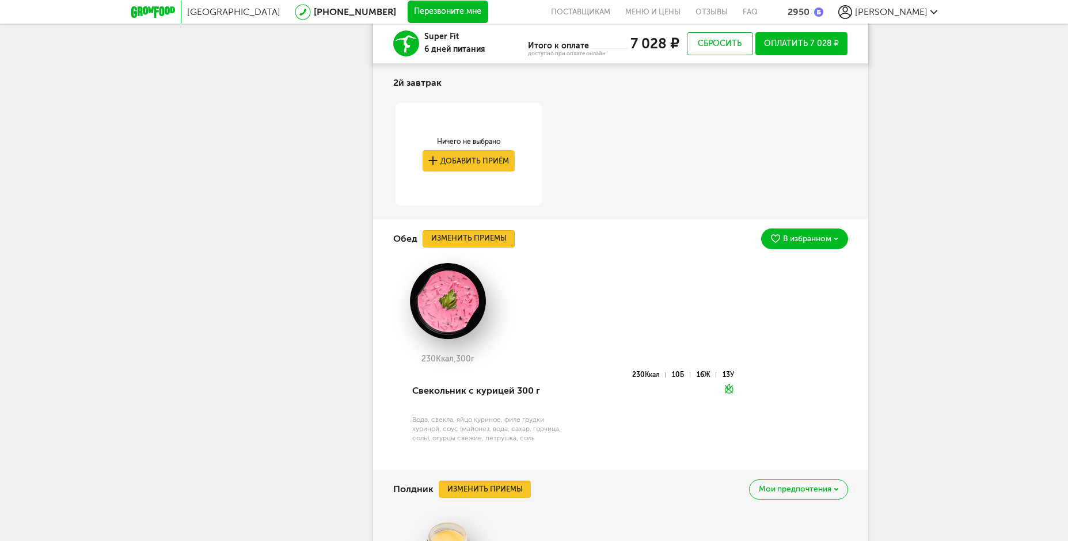
click at [476, 238] on button "Изменить приемы" at bounding box center [469, 238] width 92 height 17
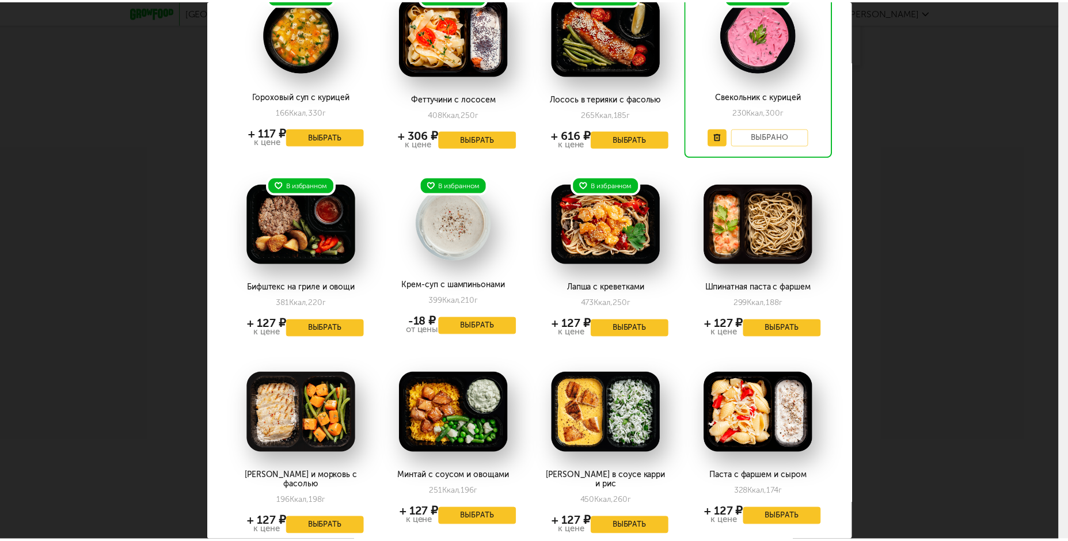
scroll to position [0, 0]
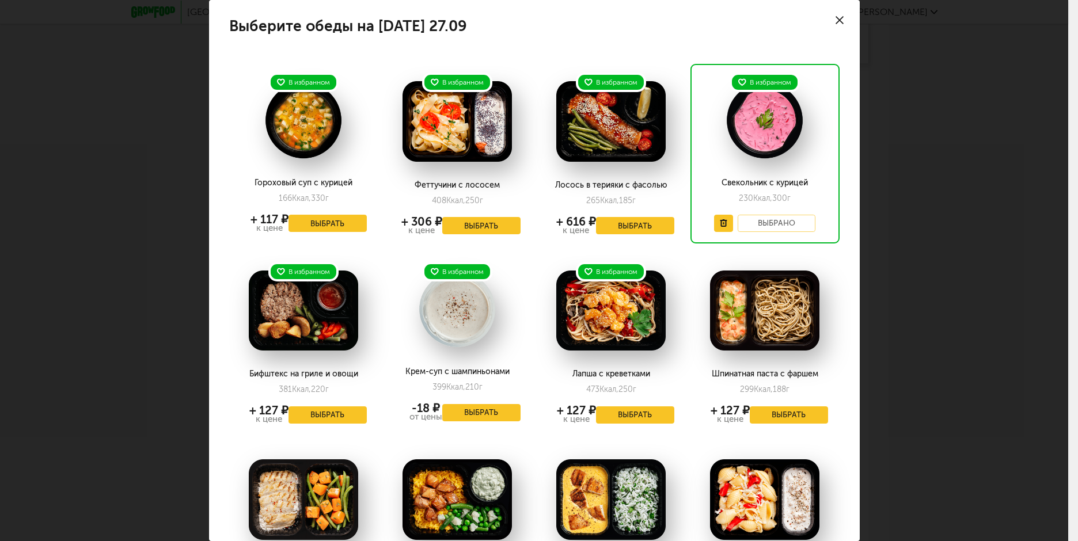
click at [836, 20] on use at bounding box center [840, 20] width 8 height 8
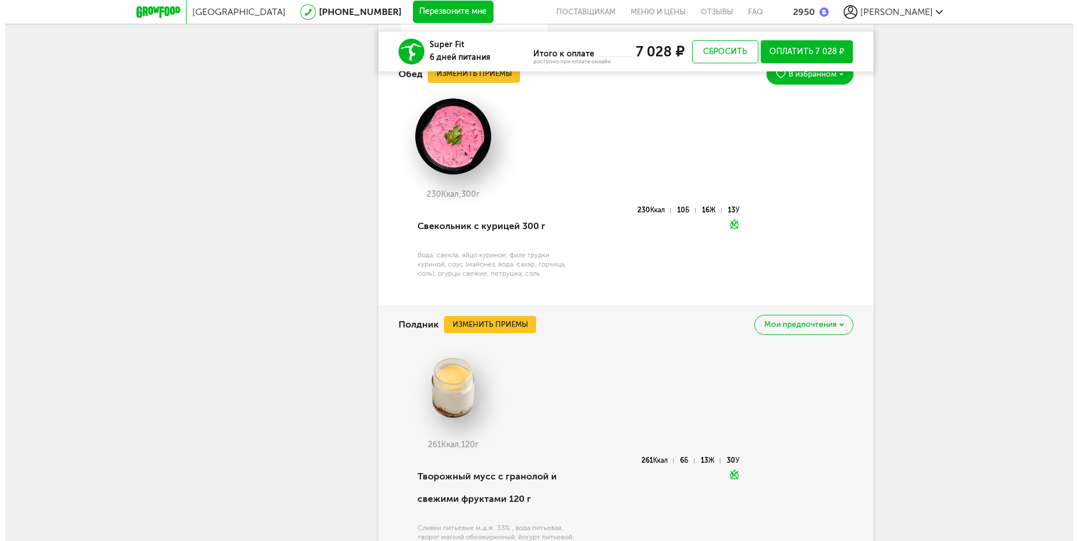
scroll to position [1857, 0]
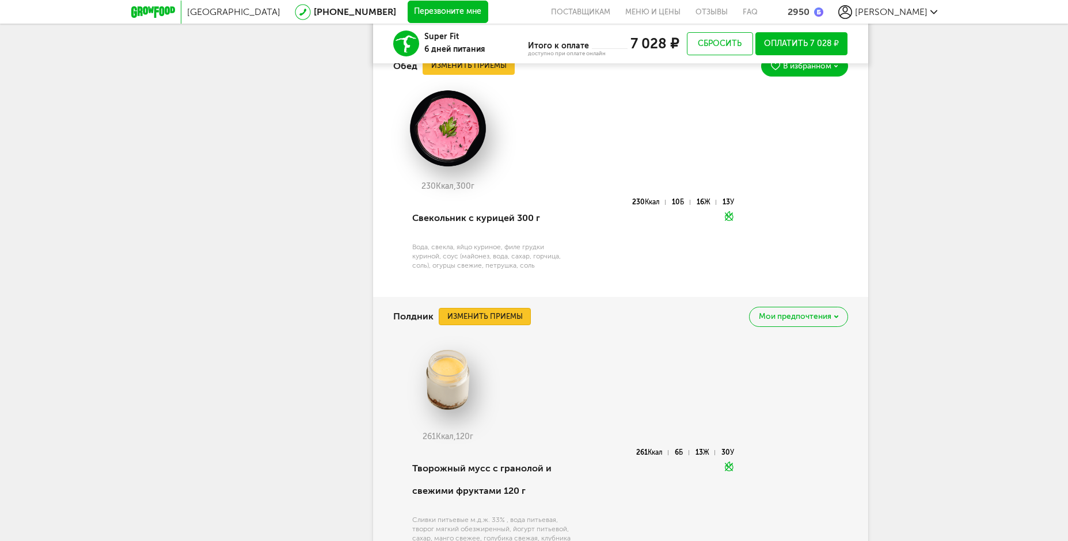
click at [511, 318] on button "Изменить приемы" at bounding box center [485, 316] width 92 height 17
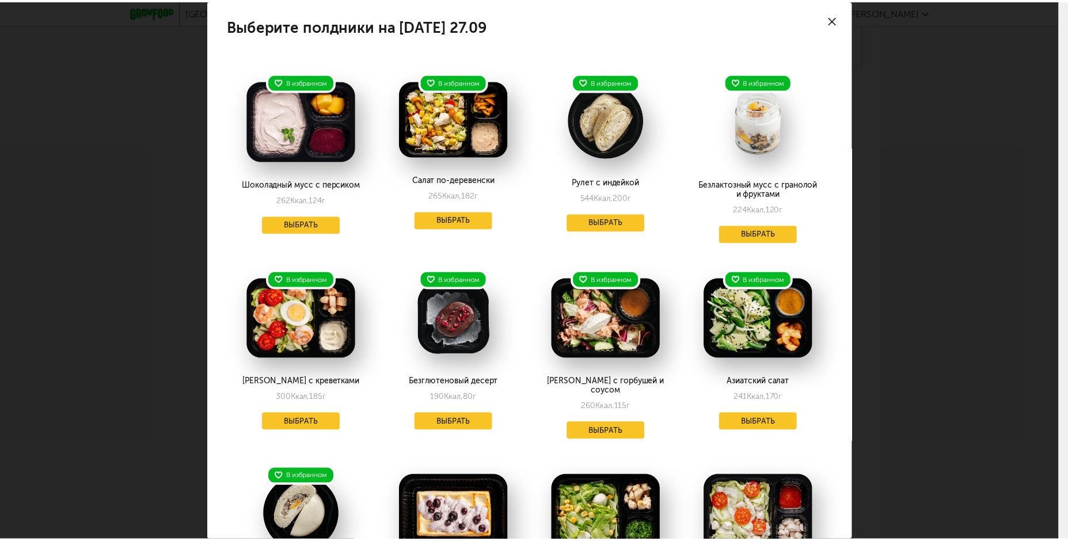
scroll to position [0, 0]
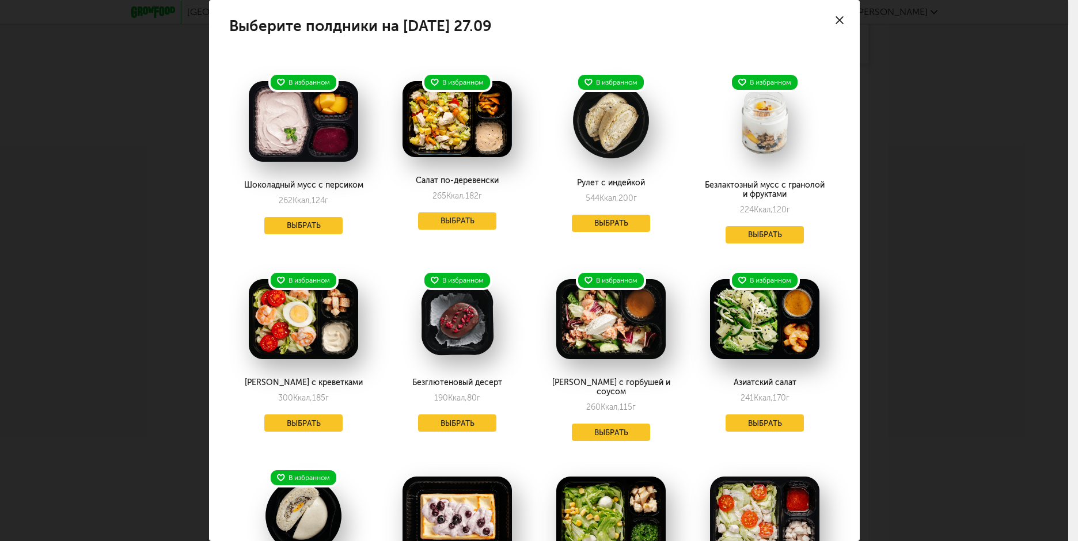
click at [834, 21] on div at bounding box center [840, 20] width 40 height 40
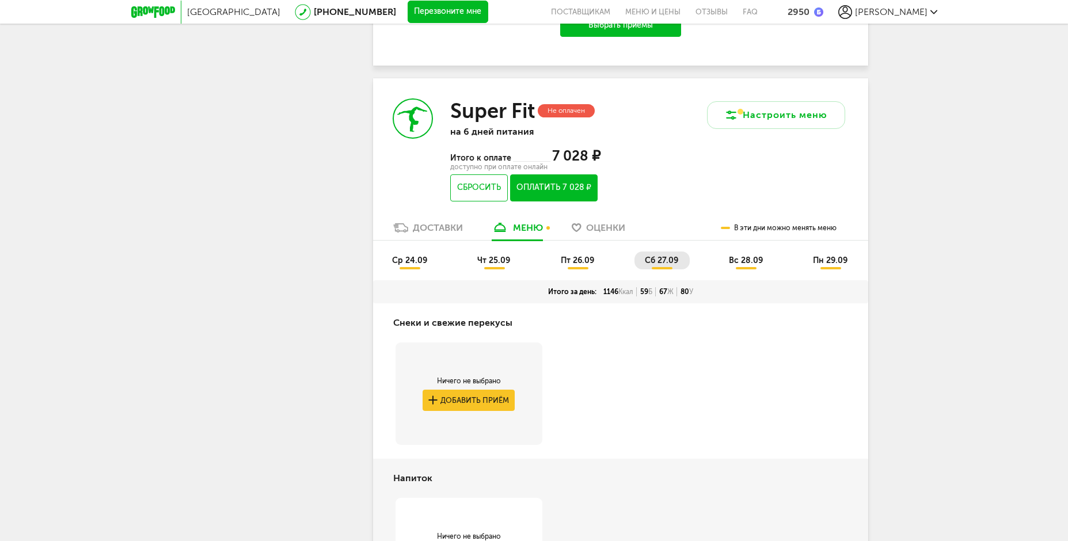
scroll to position [821, 0]
click at [746, 260] on span "вс 28.09" at bounding box center [746, 261] width 34 height 10
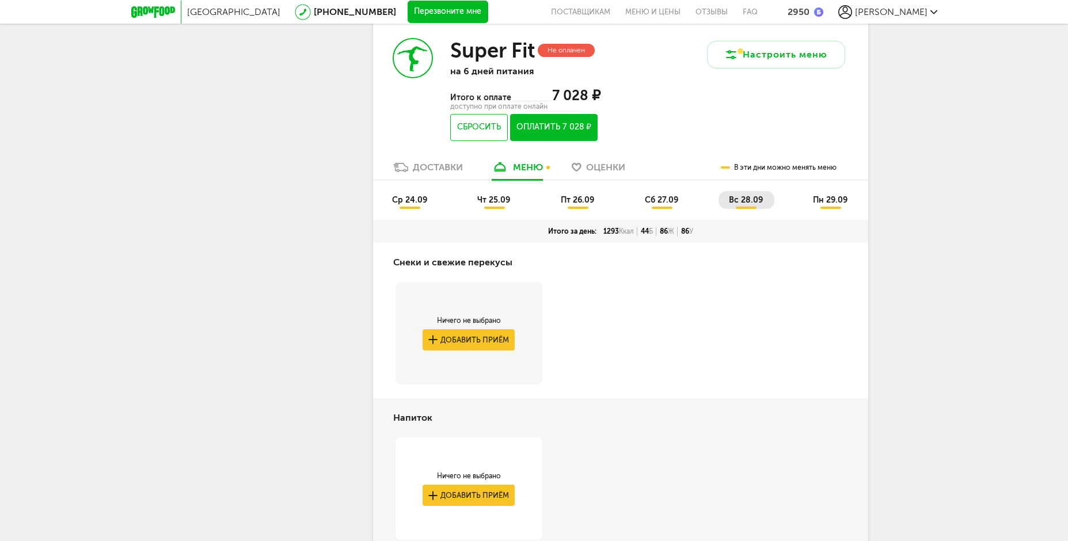
scroll to position [859, 0]
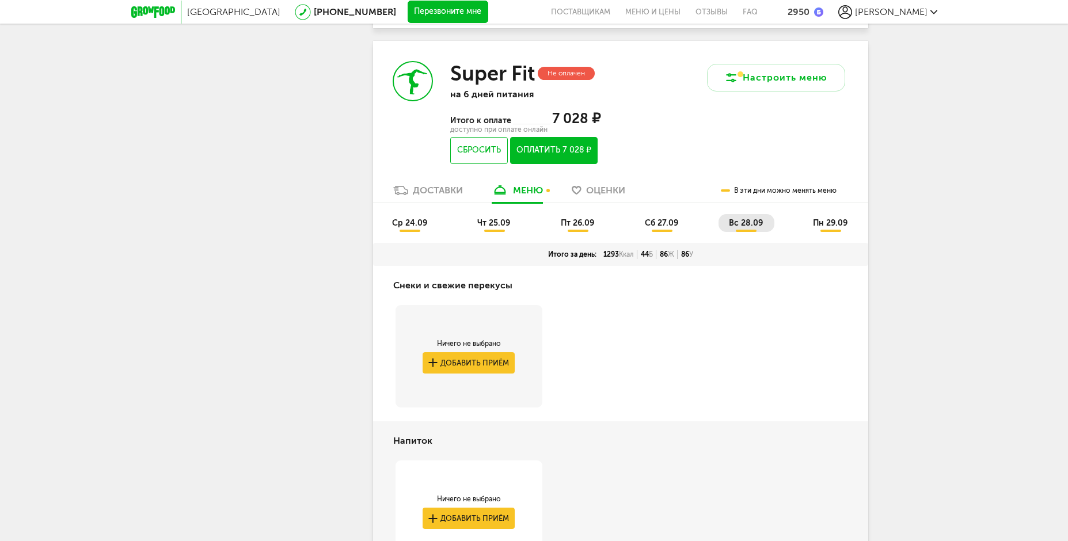
drag, startPoint x: 835, startPoint y: 226, endPoint x: 828, endPoint y: 235, distance: 11.9
click at [835, 226] on span "пн 29.09" at bounding box center [830, 223] width 35 height 10
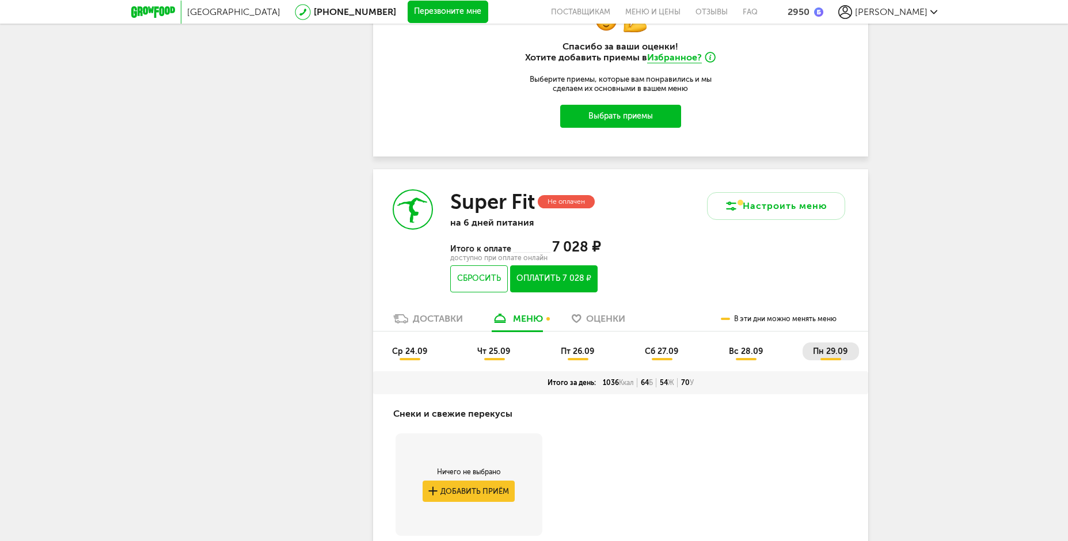
scroll to position [719, 0]
